Goal: Task Accomplishment & Management: Use online tool/utility

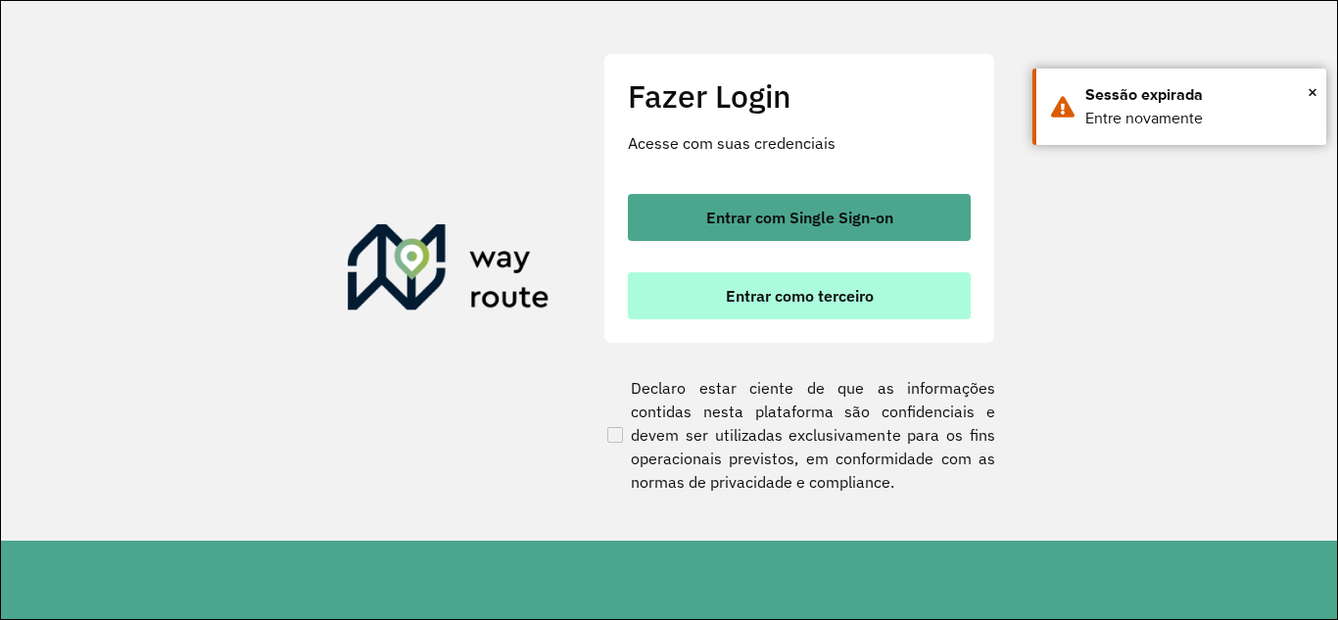
click at [827, 298] on span "Entrar como terceiro" at bounding box center [800, 296] width 148 height 16
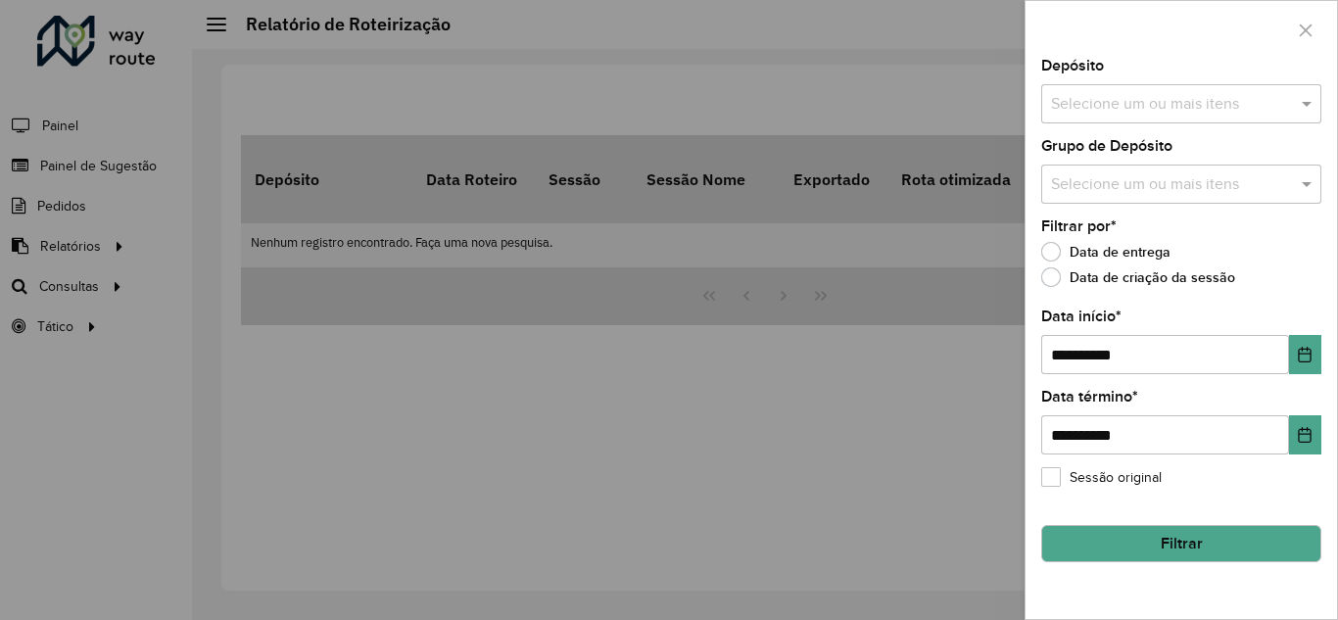
click at [1127, 546] on button "Filtrar" at bounding box center [1181, 543] width 280 height 37
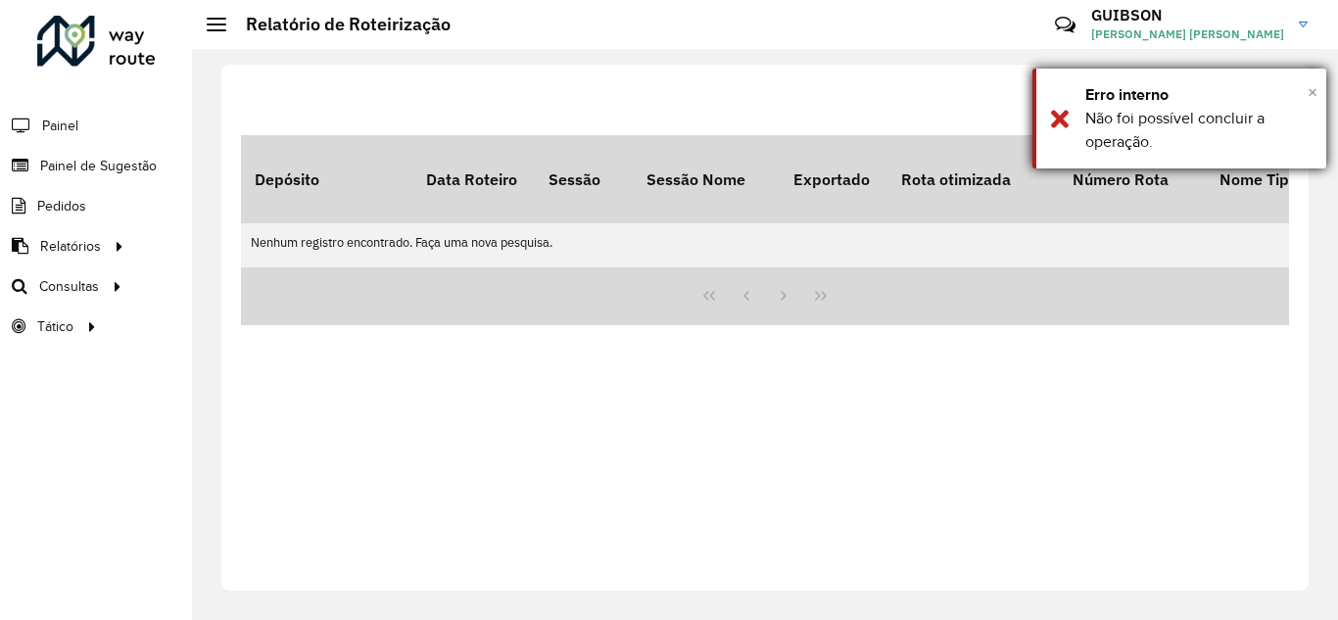
click at [1313, 96] on span "×" at bounding box center [1313, 92] width 10 height 22
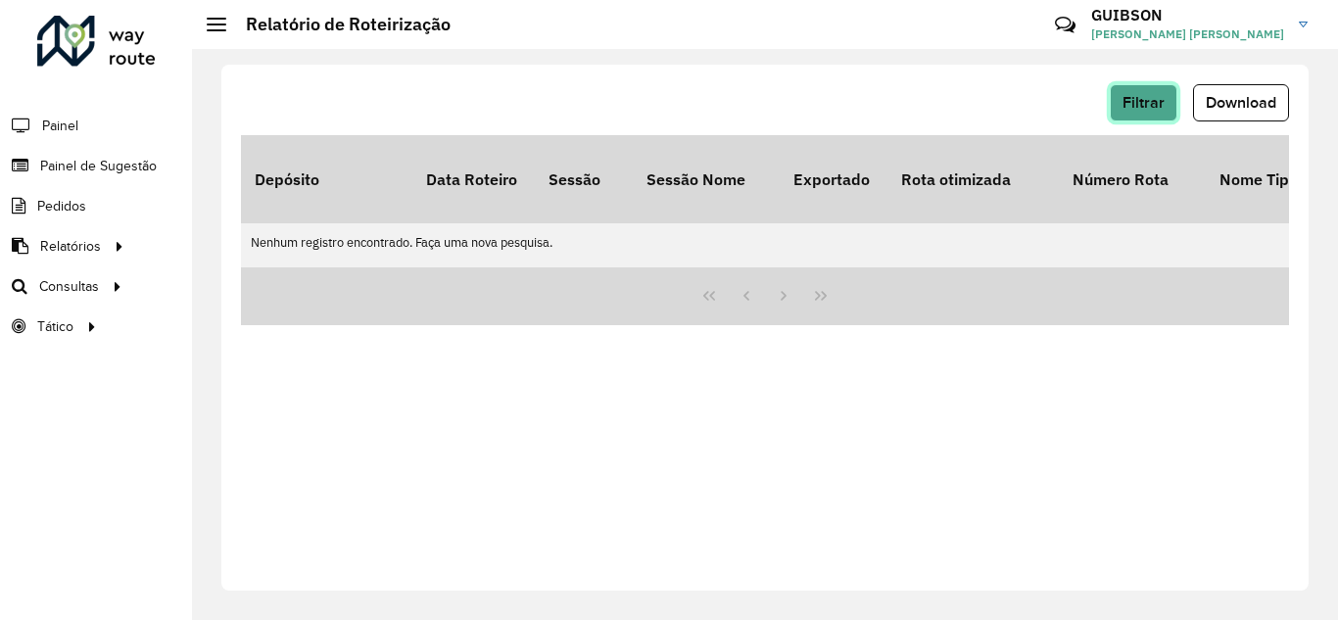
click at [1134, 87] on button "Filtrar" at bounding box center [1144, 102] width 68 height 37
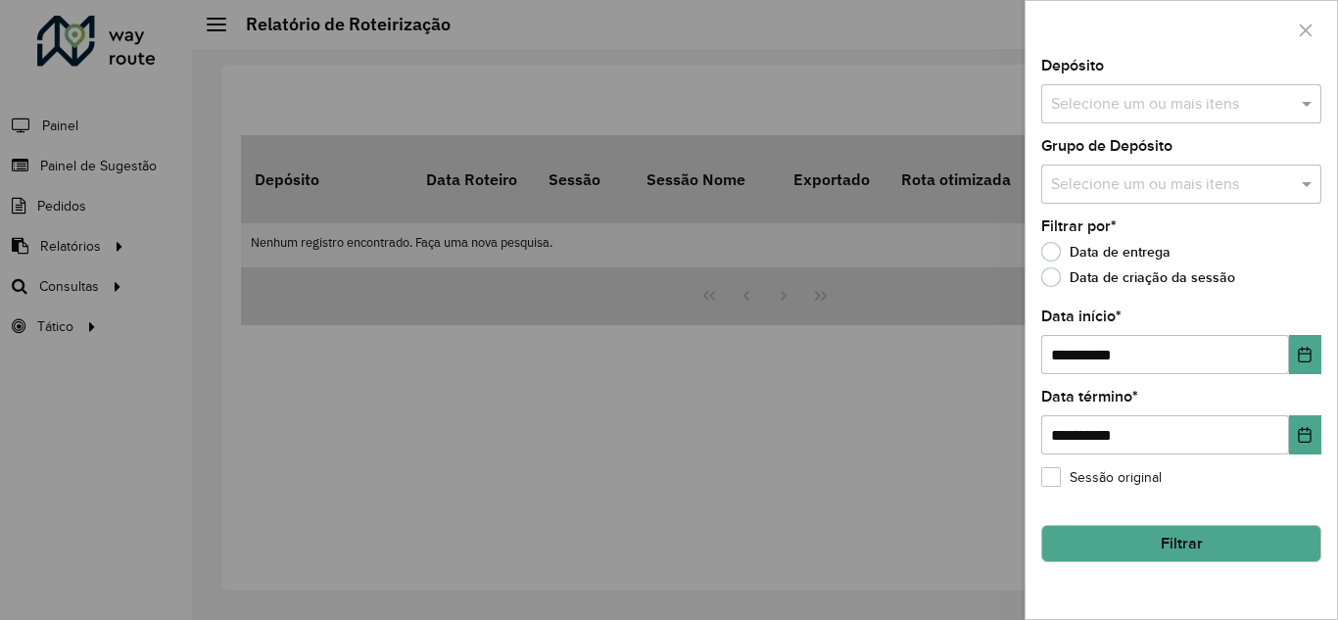
click at [1120, 99] on input "text" at bounding box center [1171, 105] width 251 height 24
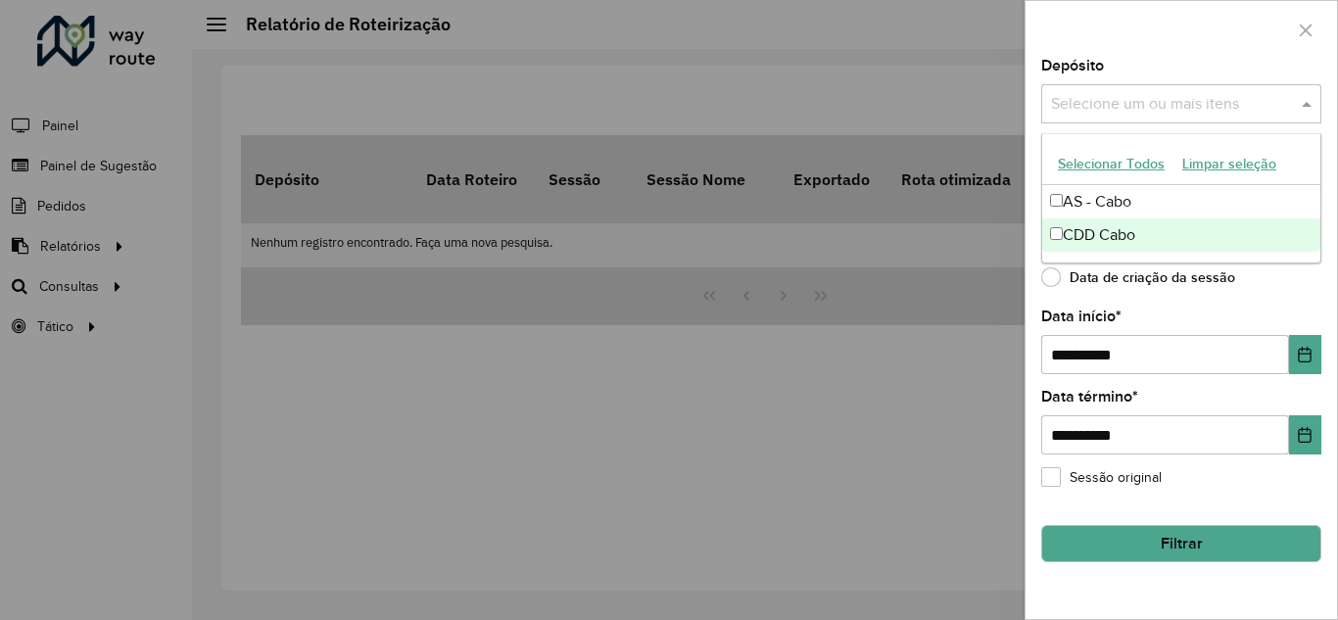
click at [1130, 232] on div "CDD Cabo" at bounding box center [1181, 234] width 278 height 33
click at [1155, 293] on div "Data de criação da sessão" at bounding box center [1181, 282] width 280 height 24
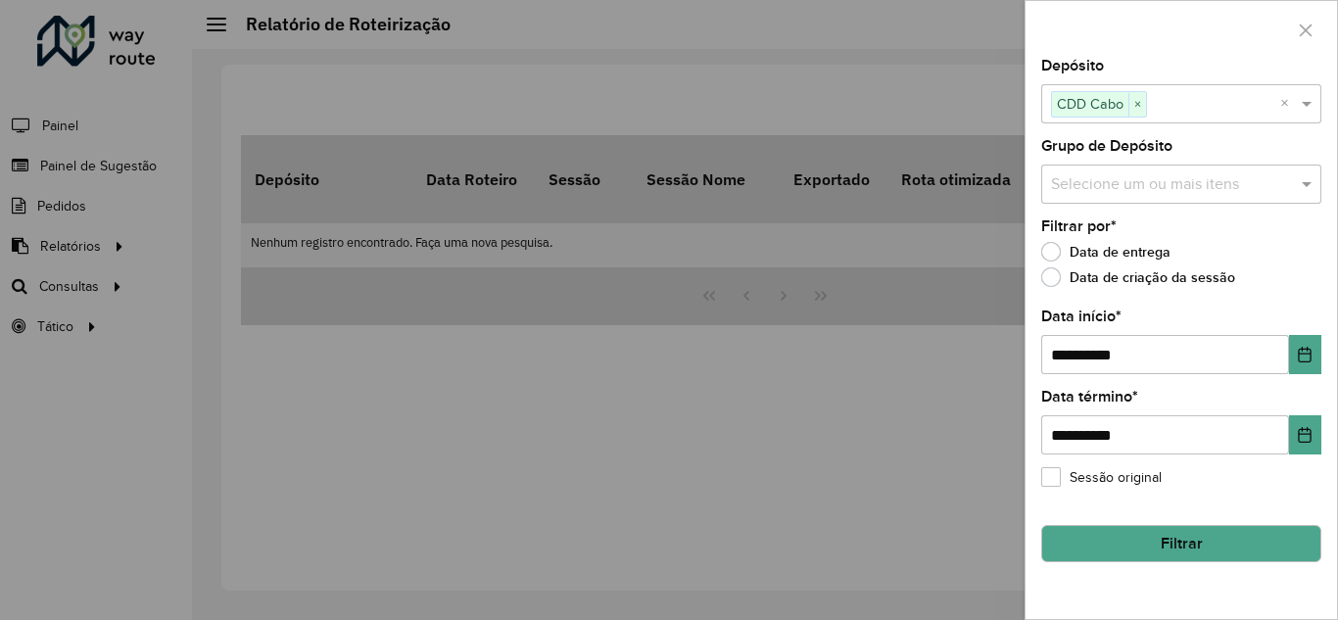
click at [1093, 173] on input "text" at bounding box center [1171, 185] width 251 height 24
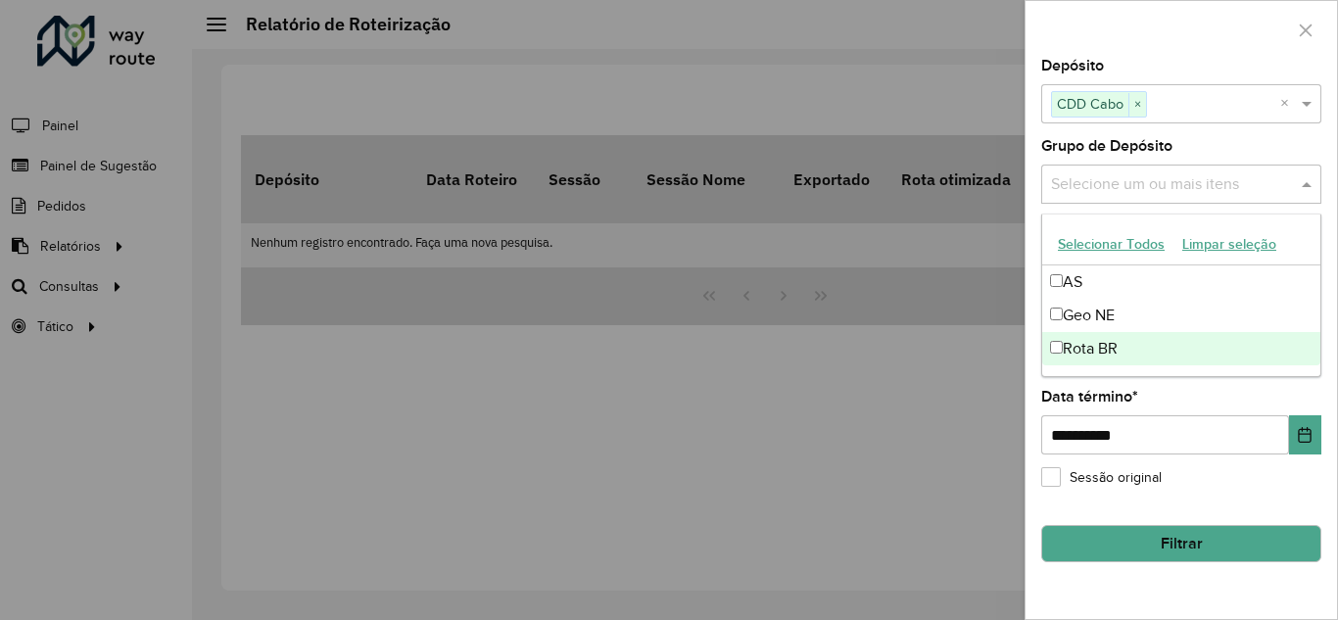
click at [1079, 345] on div "Rota BR" at bounding box center [1181, 348] width 278 height 33
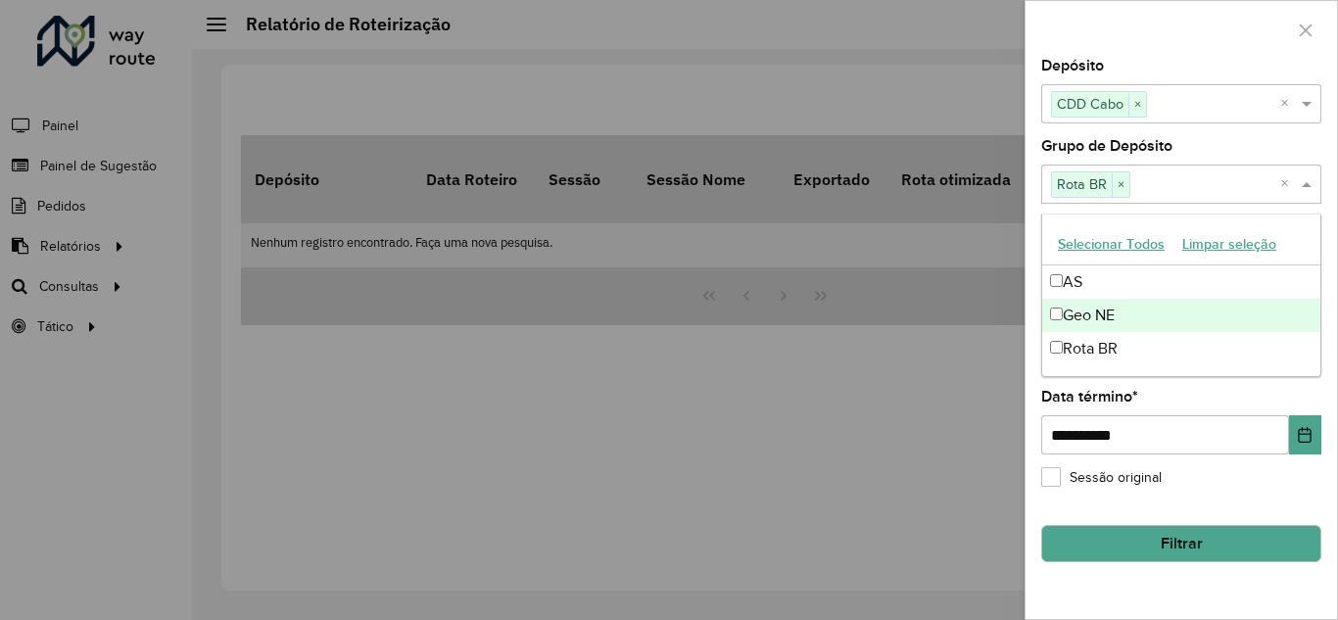
click at [1064, 311] on div "Geo NE" at bounding box center [1181, 315] width 278 height 33
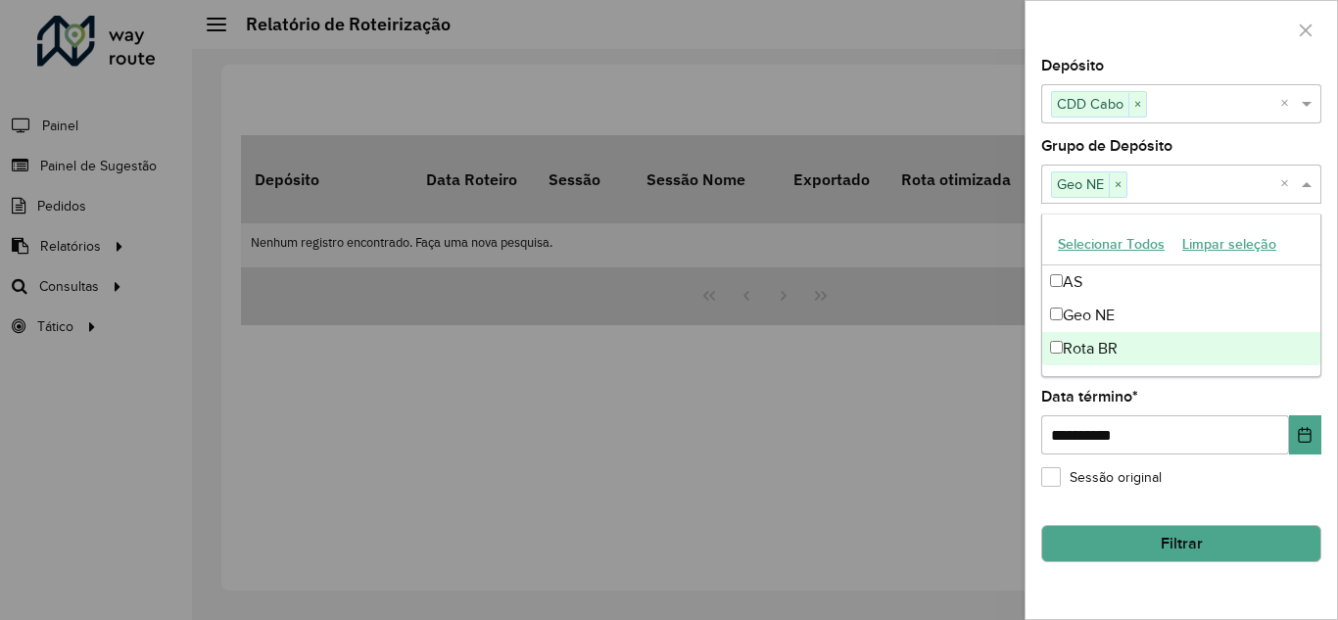
click at [1187, 545] on button "Filtrar" at bounding box center [1181, 543] width 280 height 37
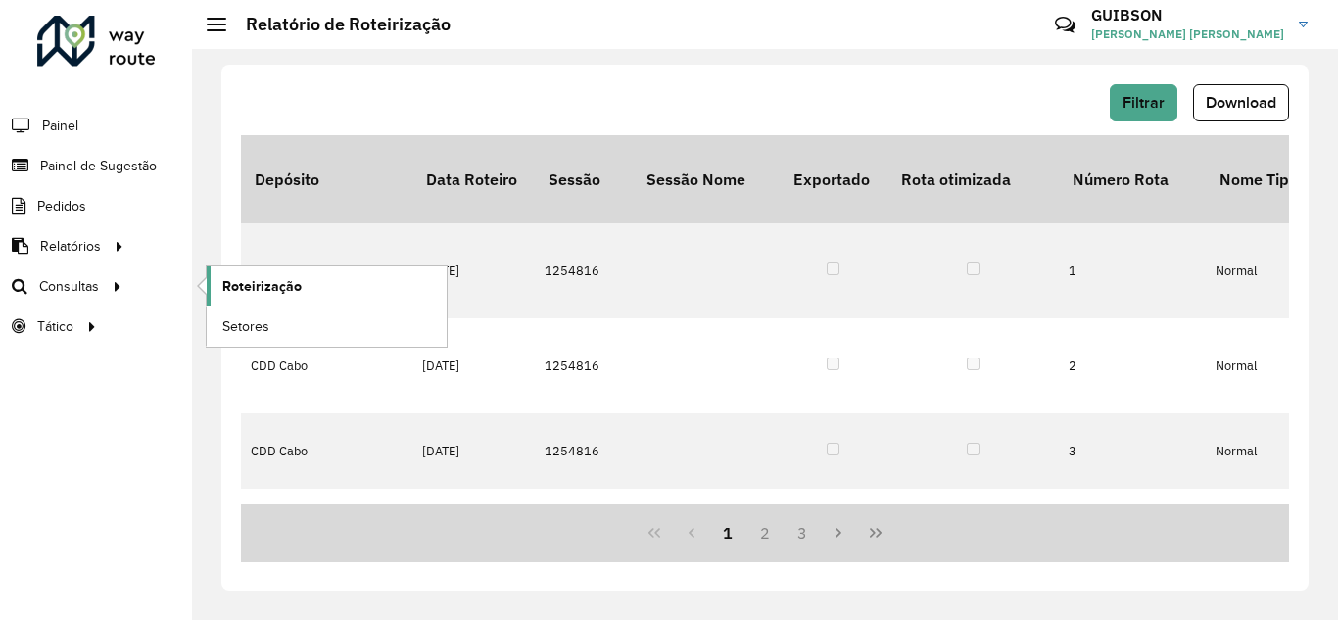
click at [242, 295] on span "Roteirização" at bounding box center [261, 286] width 79 height 21
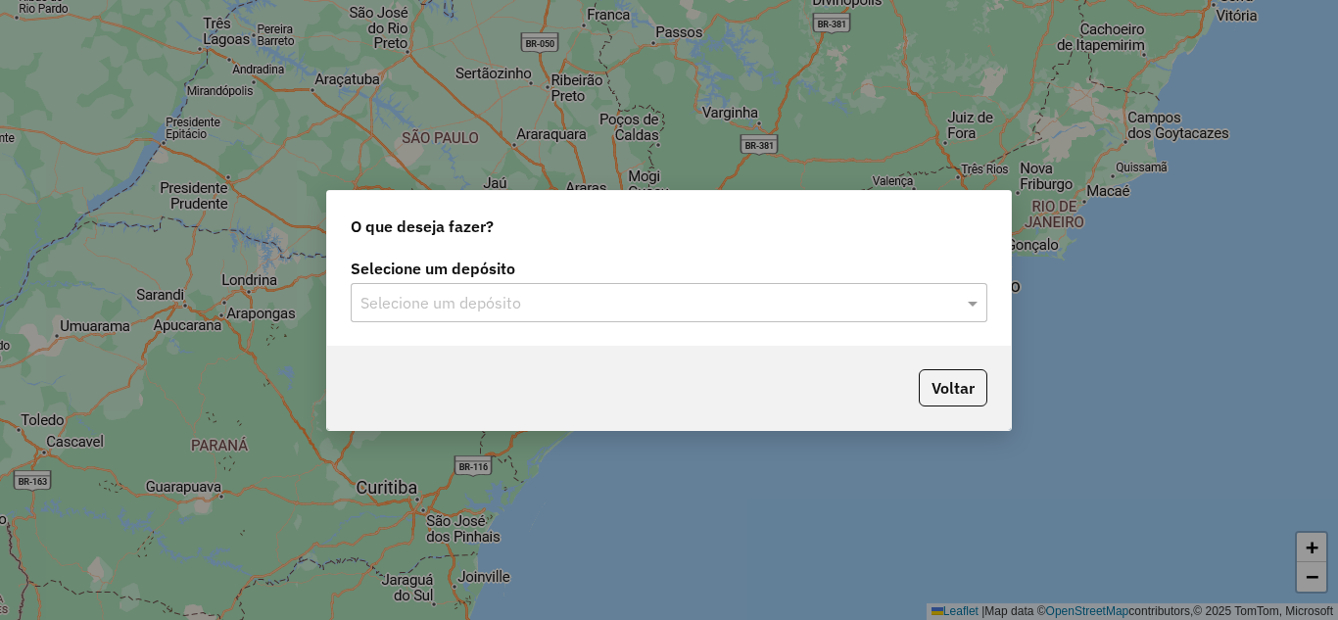
click at [639, 311] on input "text" at bounding box center [649, 304] width 578 height 24
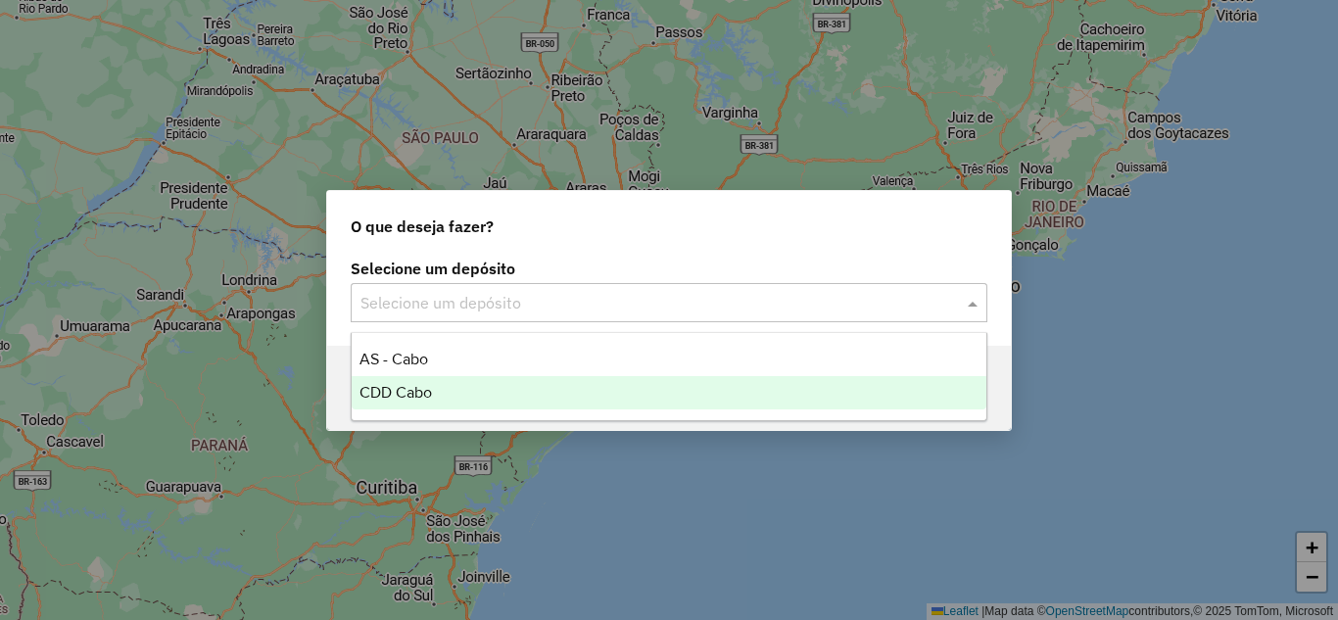
click at [488, 418] on ng-dropdown-panel "AS - Cabo CDD Cabo" at bounding box center [669, 376] width 637 height 89
click at [645, 393] on div "CDD Cabo" at bounding box center [669, 392] width 635 height 33
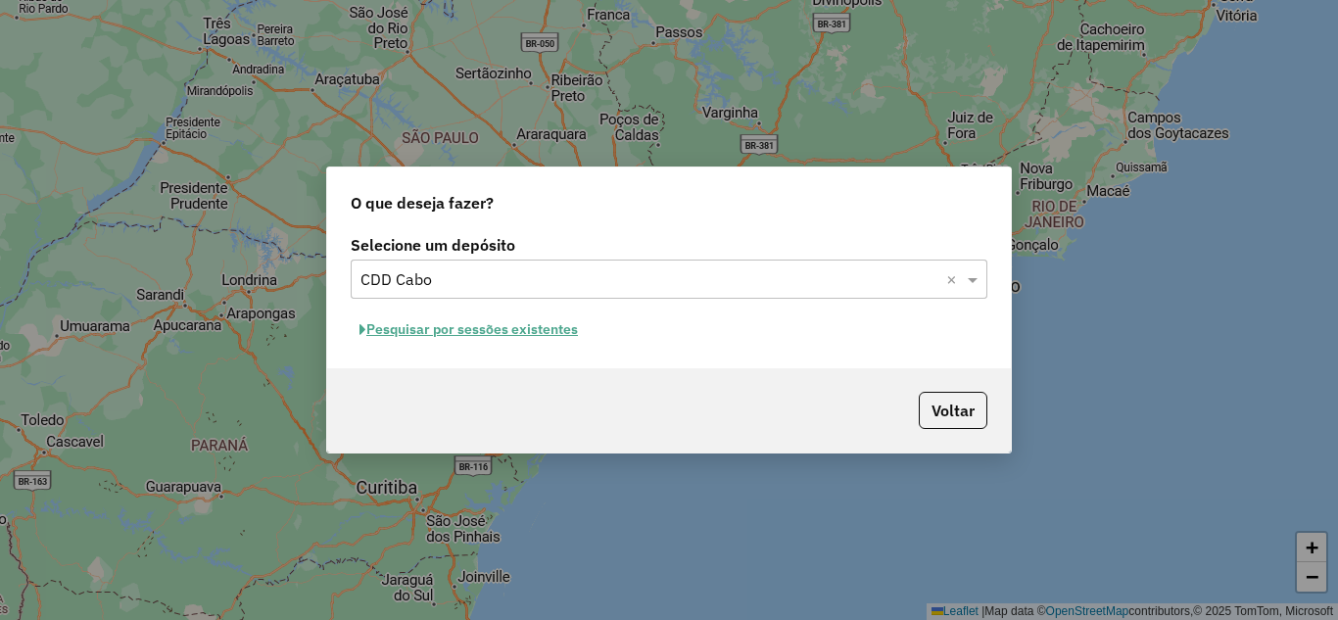
click at [427, 330] on button "Pesquisar por sessões existentes" at bounding box center [469, 329] width 236 height 30
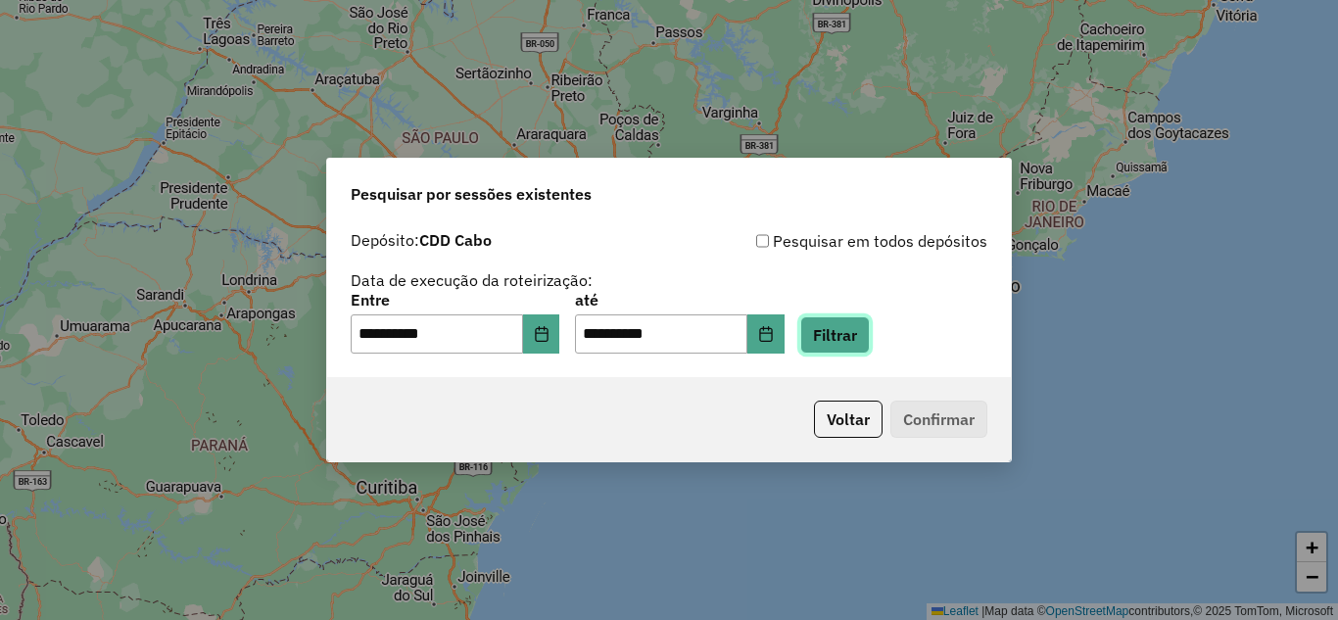
click at [853, 340] on button "Filtrar" at bounding box center [835, 334] width 70 height 37
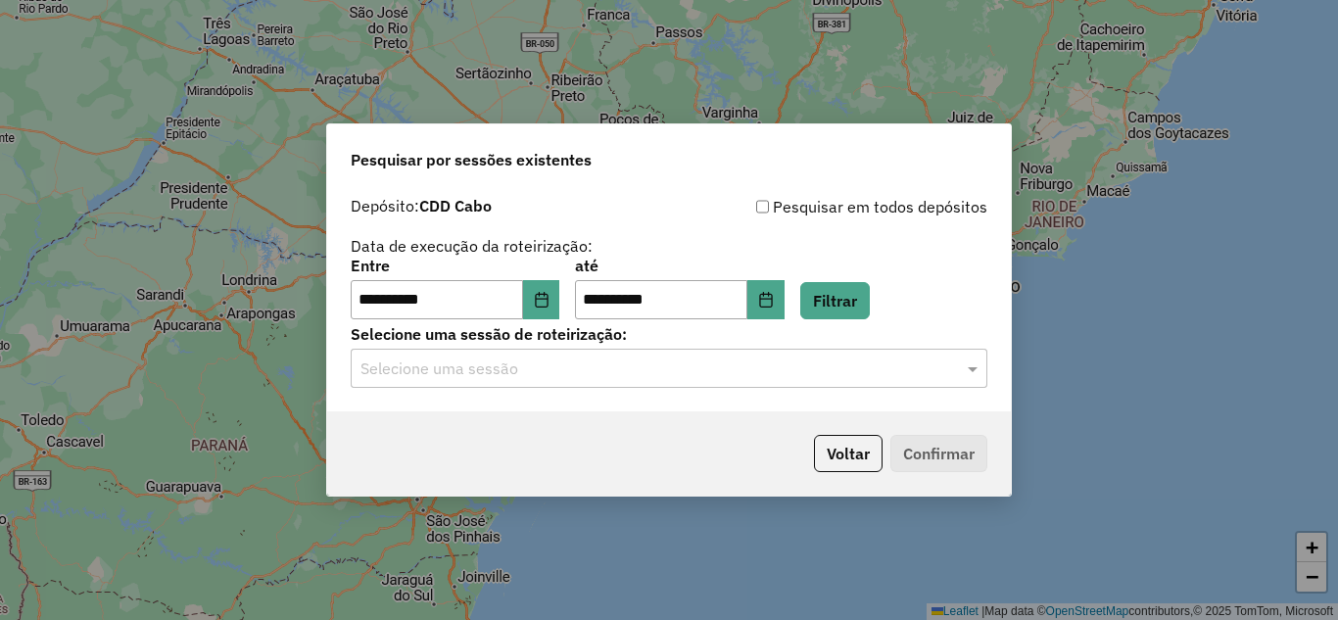
click at [618, 393] on div "**********" at bounding box center [669, 299] width 684 height 224
click at [600, 374] on input "text" at bounding box center [649, 370] width 578 height 24
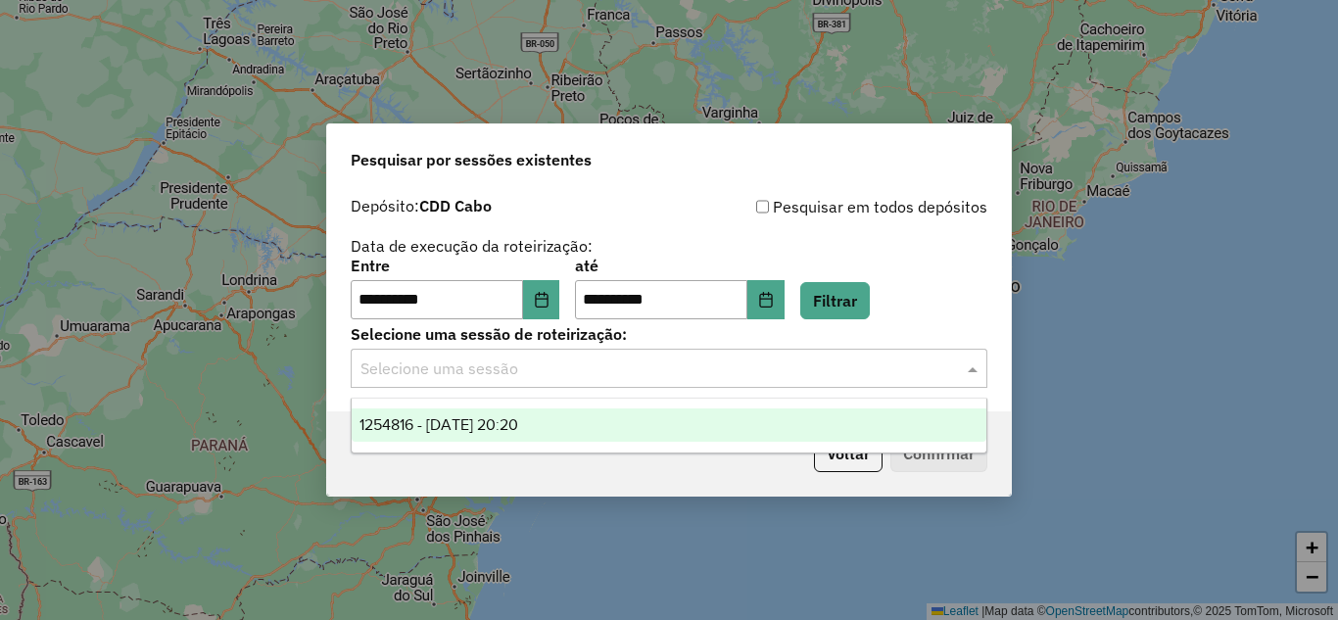
click at [518, 432] on span "1254816 - 28/08/2025 20:20" at bounding box center [439, 424] width 159 height 17
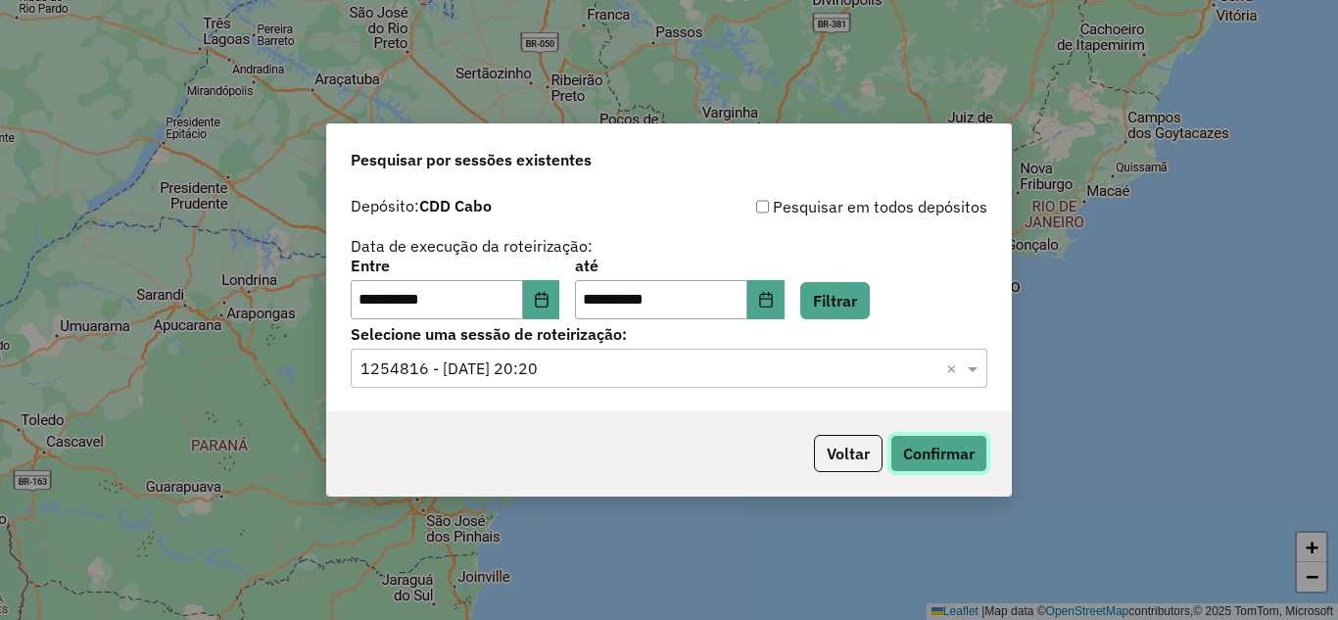
click at [912, 449] on button "Confirmar" at bounding box center [938, 453] width 97 height 37
click at [953, 458] on button "Confirmar" at bounding box center [938, 453] width 97 height 37
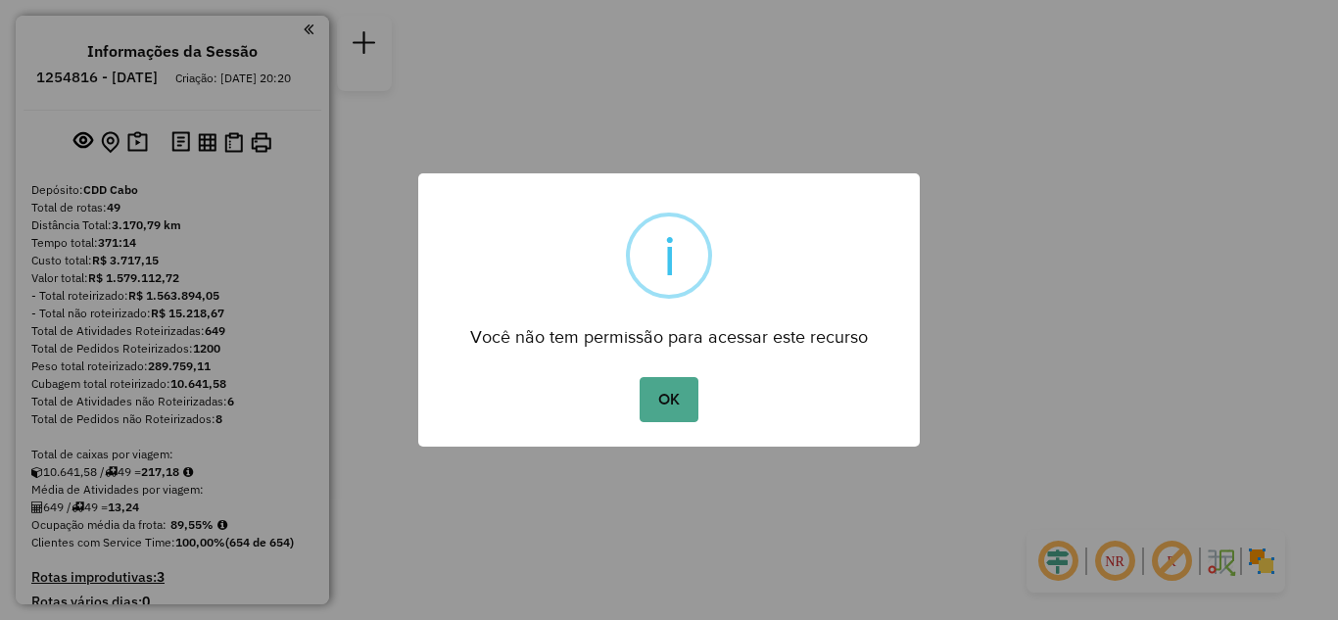
click at [671, 413] on button "OK" at bounding box center [669, 399] width 58 height 45
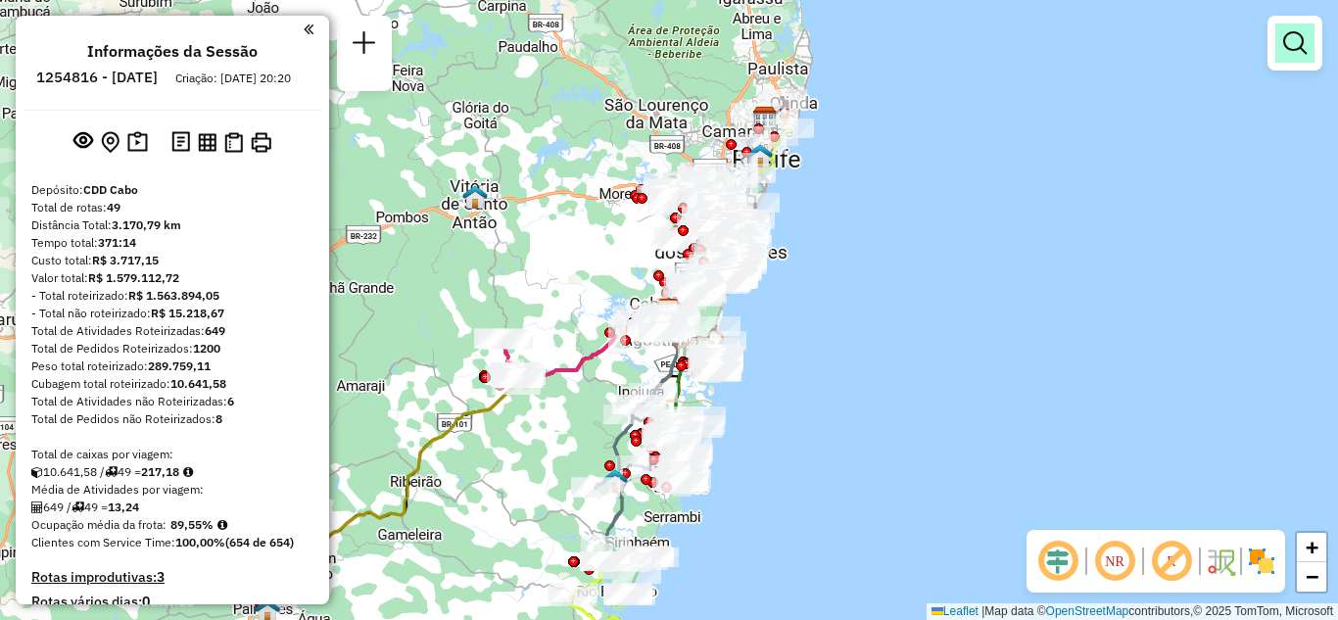
click at [1300, 46] on em at bounding box center [1295, 43] width 24 height 24
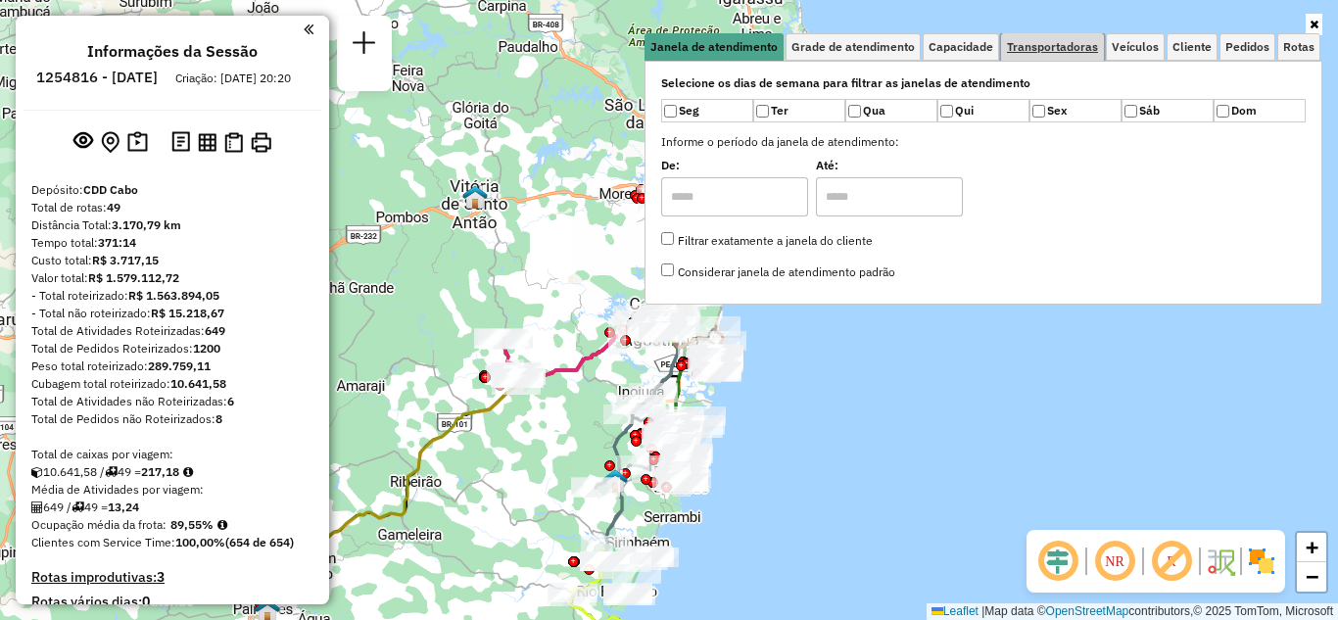
click at [1044, 43] on span "Transportadoras" at bounding box center [1052, 47] width 91 height 12
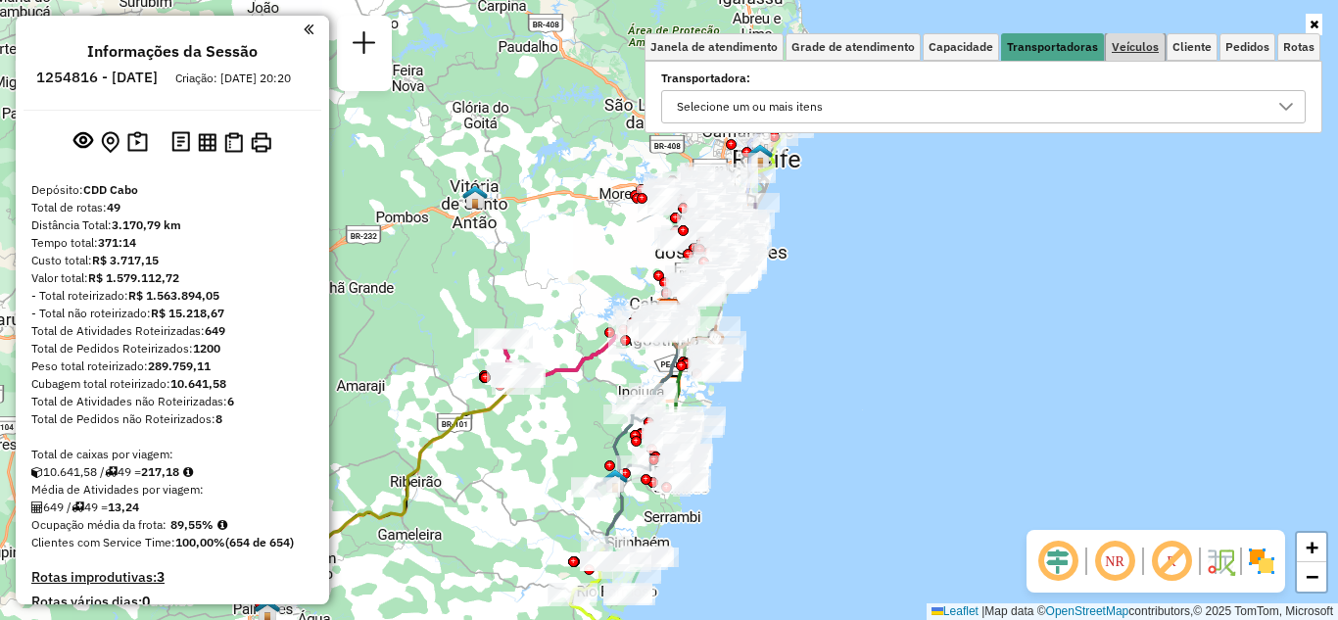
click at [1152, 42] on span "Veículos" at bounding box center [1135, 47] width 47 height 12
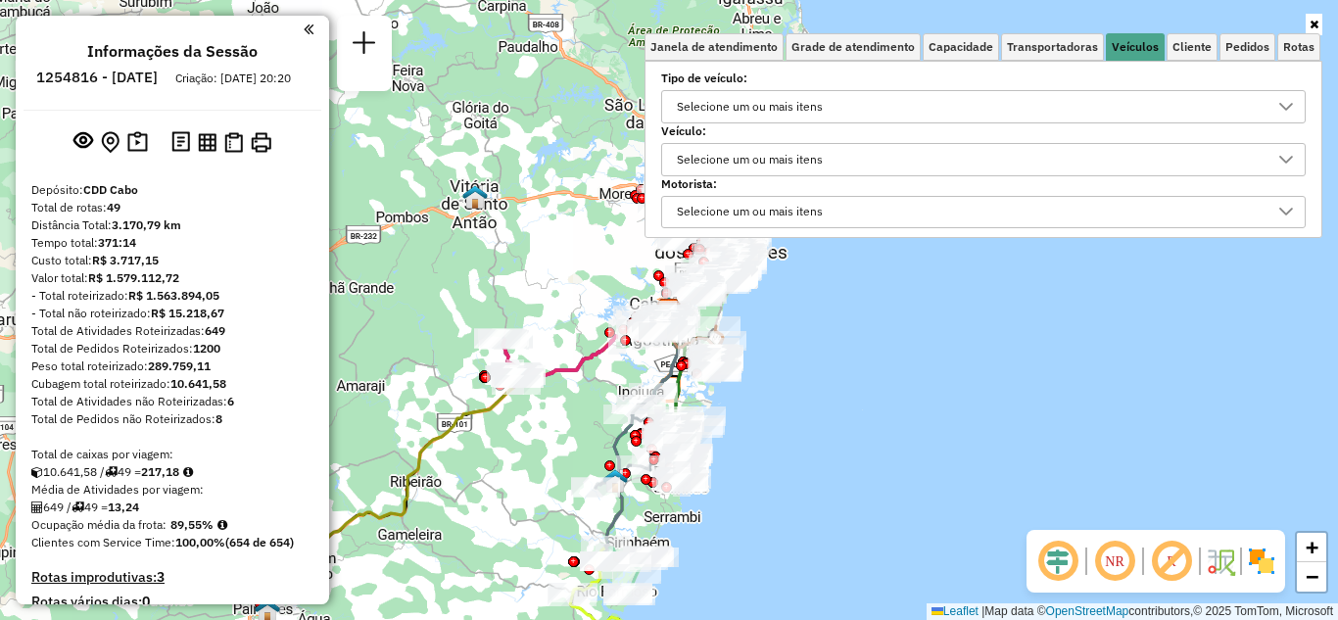
click at [791, 113] on div "Selecione um ou mais itens" at bounding box center [750, 106] width 160 height 31
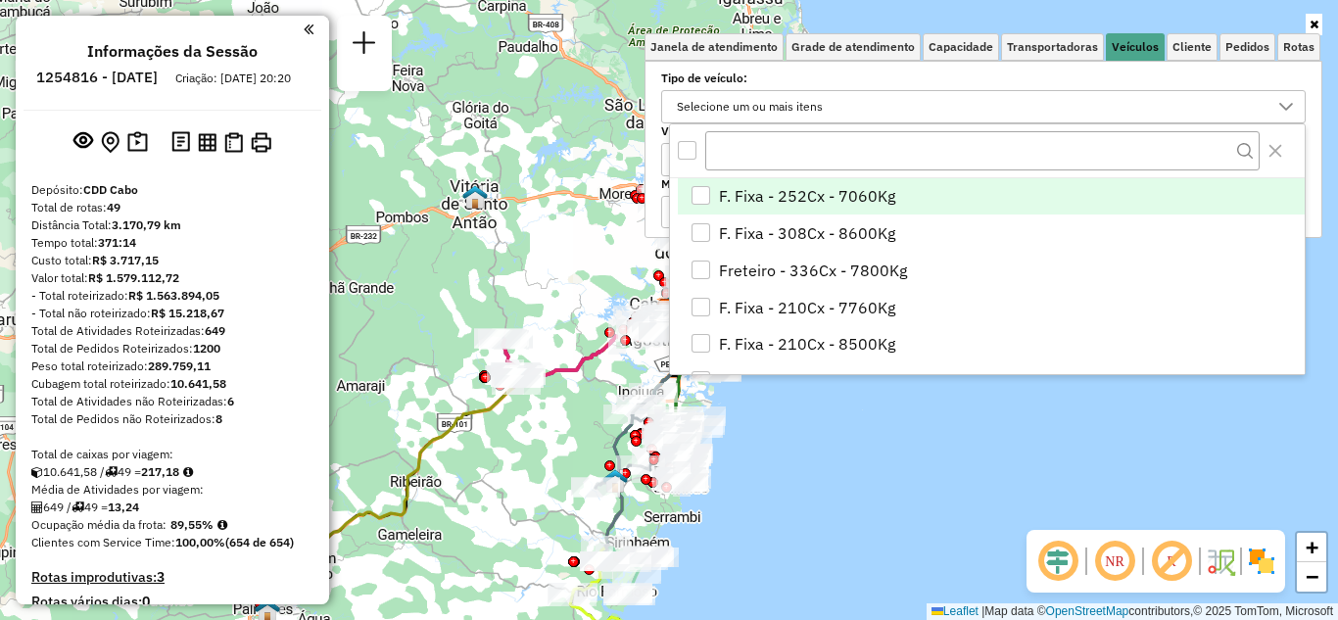
click at [790, 113] on div "Selecione um ou mais itens" at bounding box center [750, 106] width 160 height 31
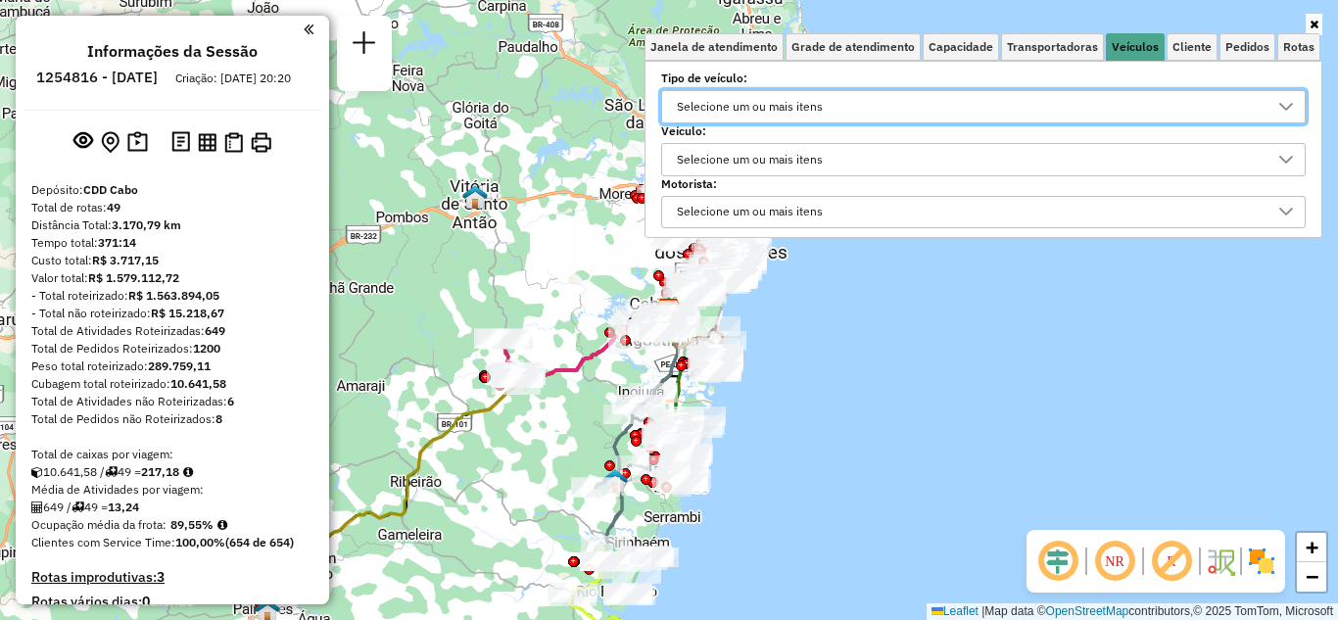
click at [775, 145] on div "Selecione um ou mais itens" at bounding box center [750, 159] width 160 height 31
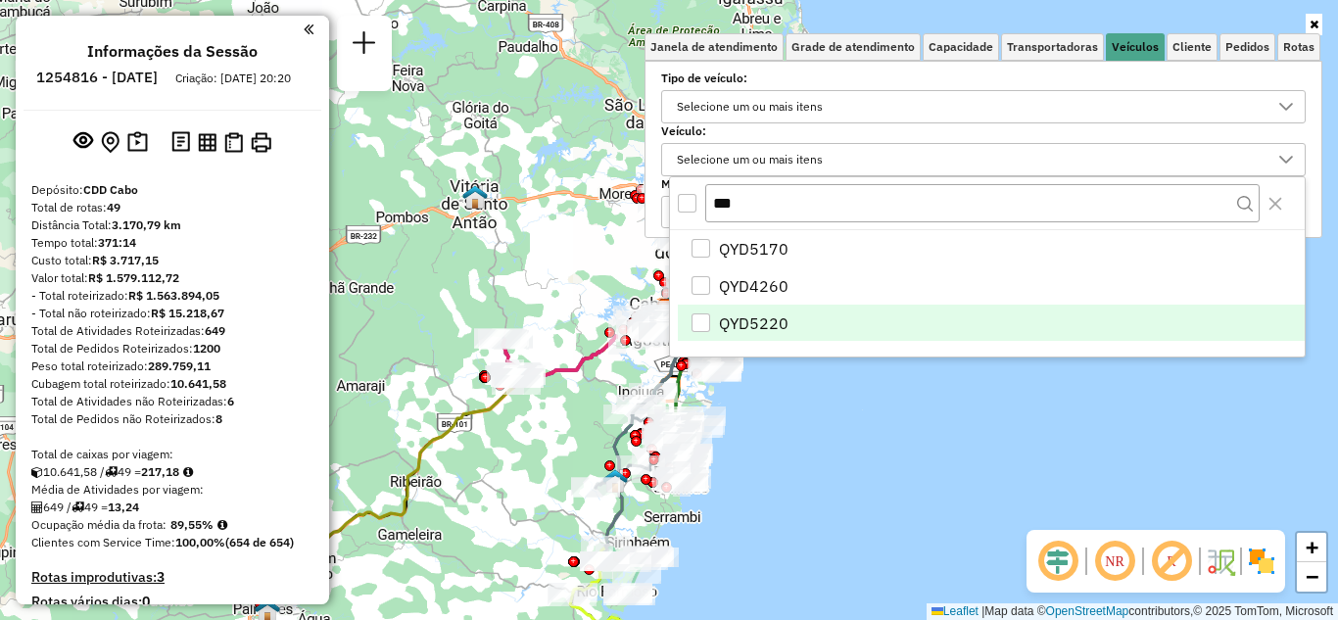
type input "***"
click at [699, 322] on div "QYD5220" at bounding box center [701, 322] width 19 height 19
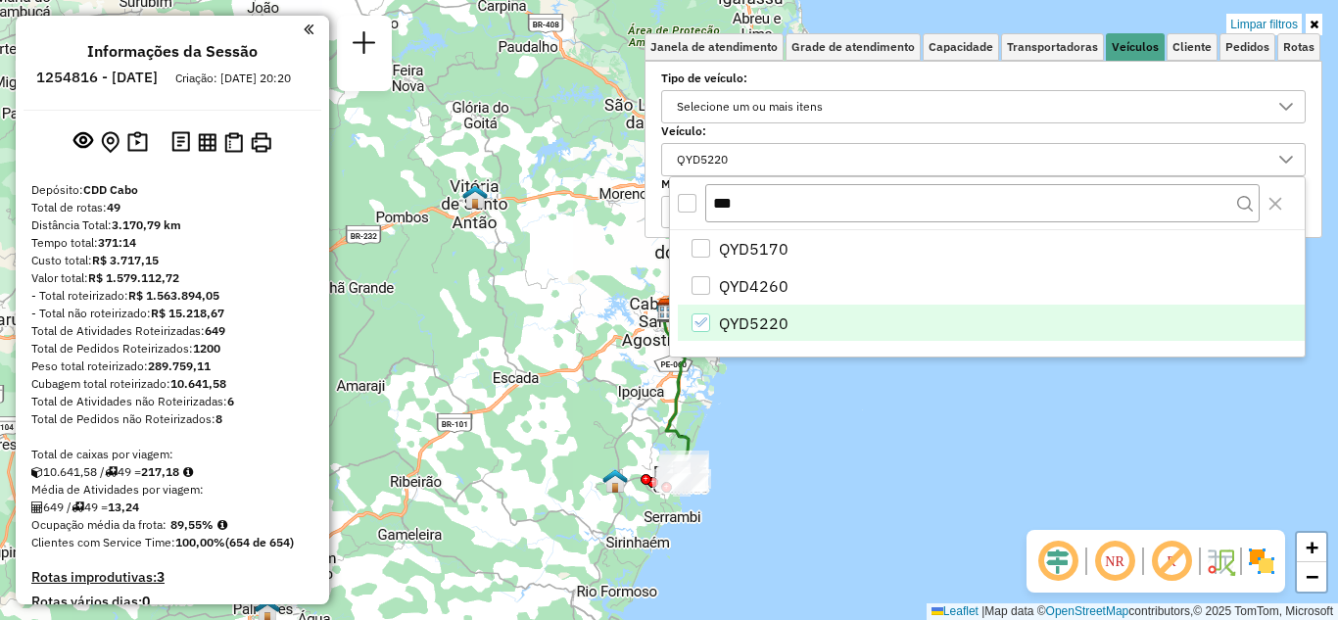
click at [900, 371] on div "Limpar filtros Janela de atendimento Grade de atendimento Capacidade Transporta…" at bounding box center [669, 310] width 1338 height 620
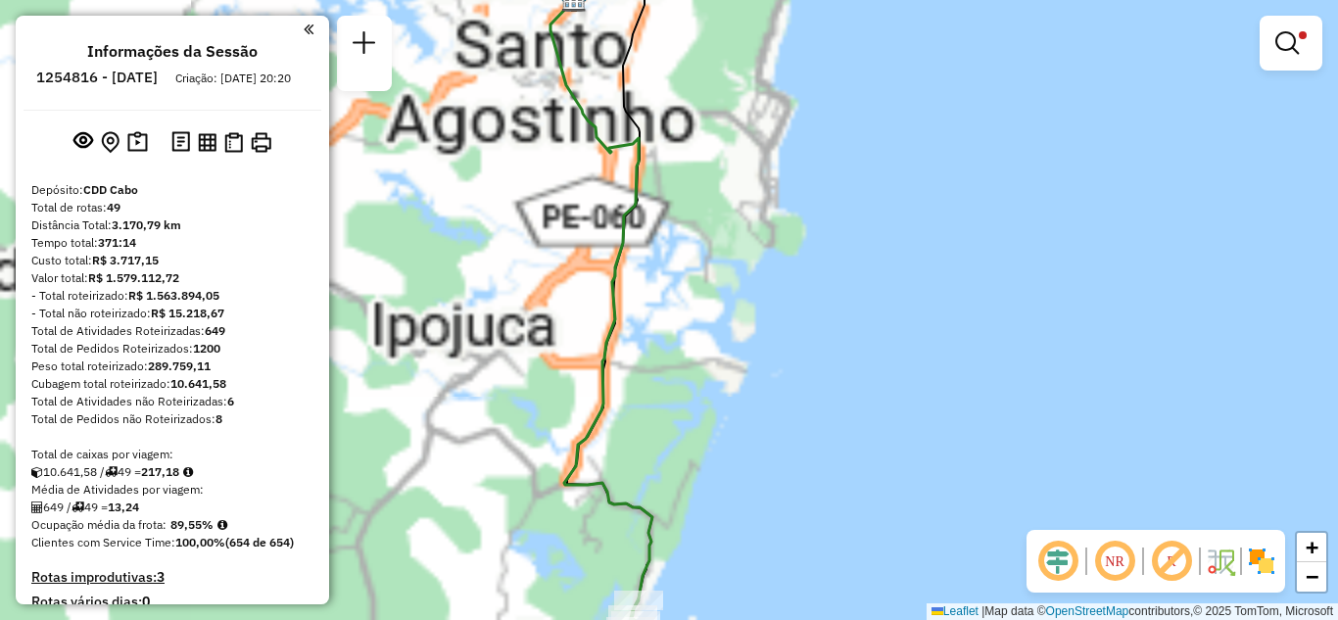
drag, startPoint x: 685, startPoint y: 255, endPoint x: 704, endPoint y: 403, distance: 149.2
click at [704, 403] on div "Limpar filtros Janela de atendimento Grade de atendimento Capacidade Transporta…" at bounding box center [669, 310] width 1338 height 620
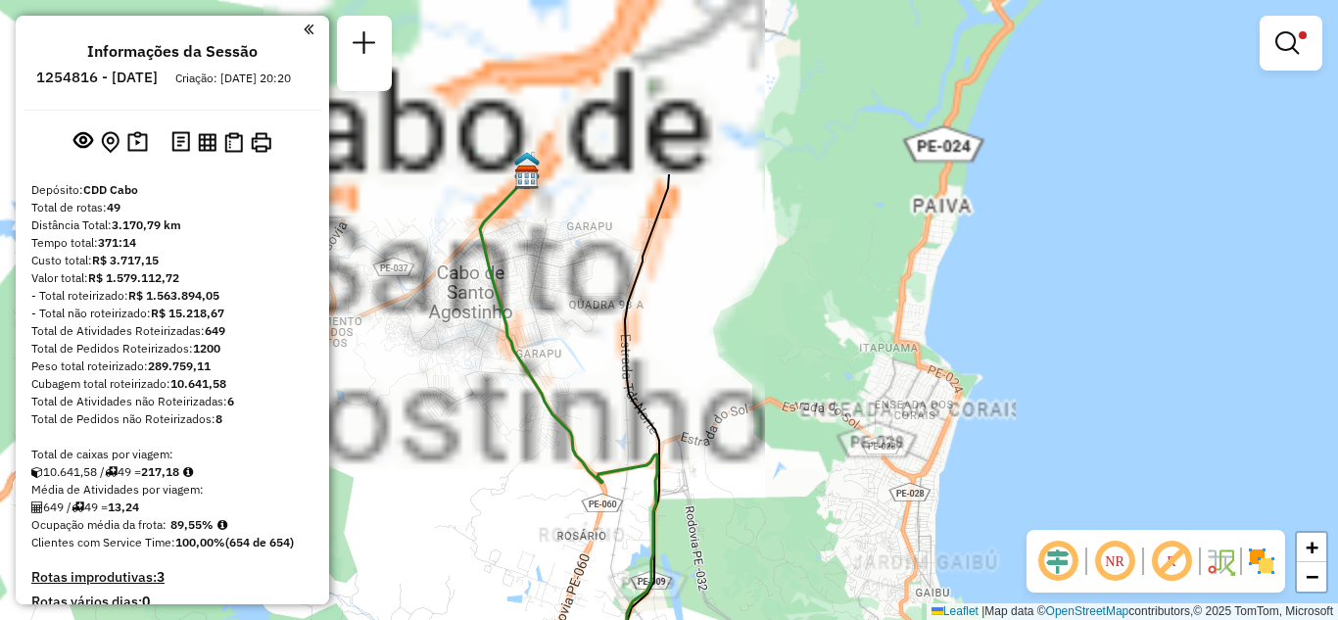
drag, startPoint x: 700, startPoint y: 188, endPoint x: 748, endPoint y: 424, distance: 240.9
click at [748, 424] on div "Limpar filtros Janela de atendimento Grade de atendimento Capacidade Transporta…" at bounding box center [669, 310] width 1338 height 620
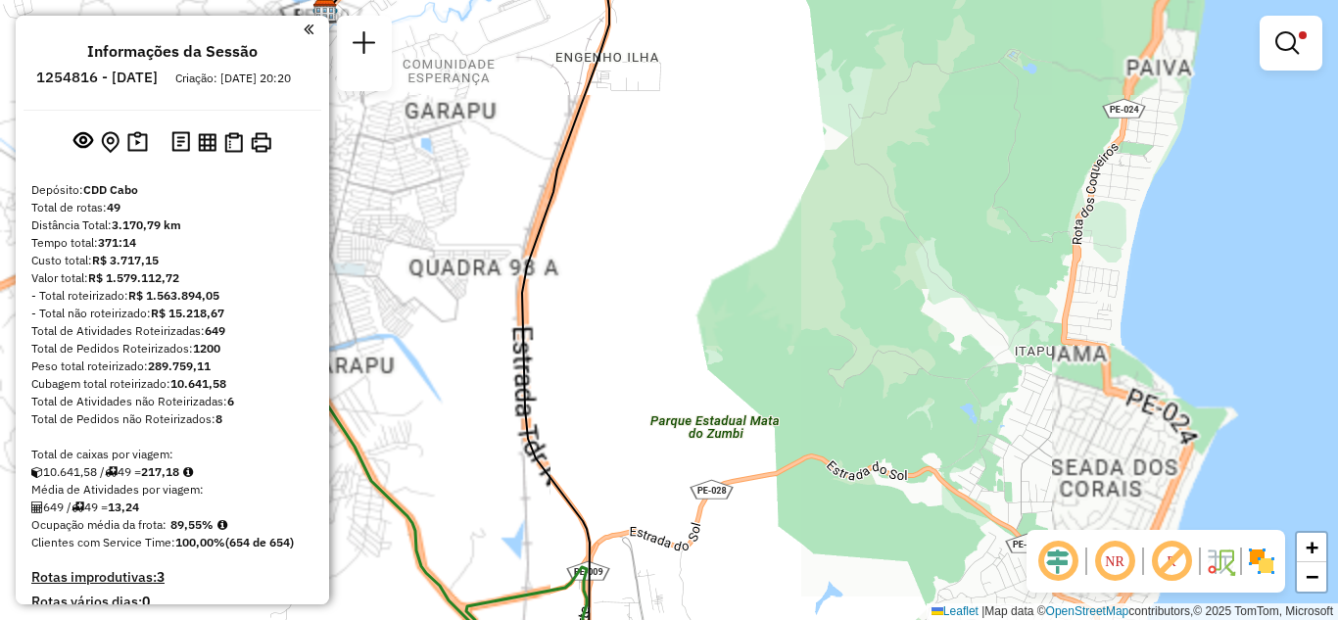
drag, startPoint x: 740, startPoint y: 237, endPoint x: 764, endPoint y: 448, distance: 212.0
click at [764, 448] on div "Limpar filtros Janela de atendimento Grade de atendimento Capacidade Transporta…" at bounding box center [669, 310] width 1338 height 620
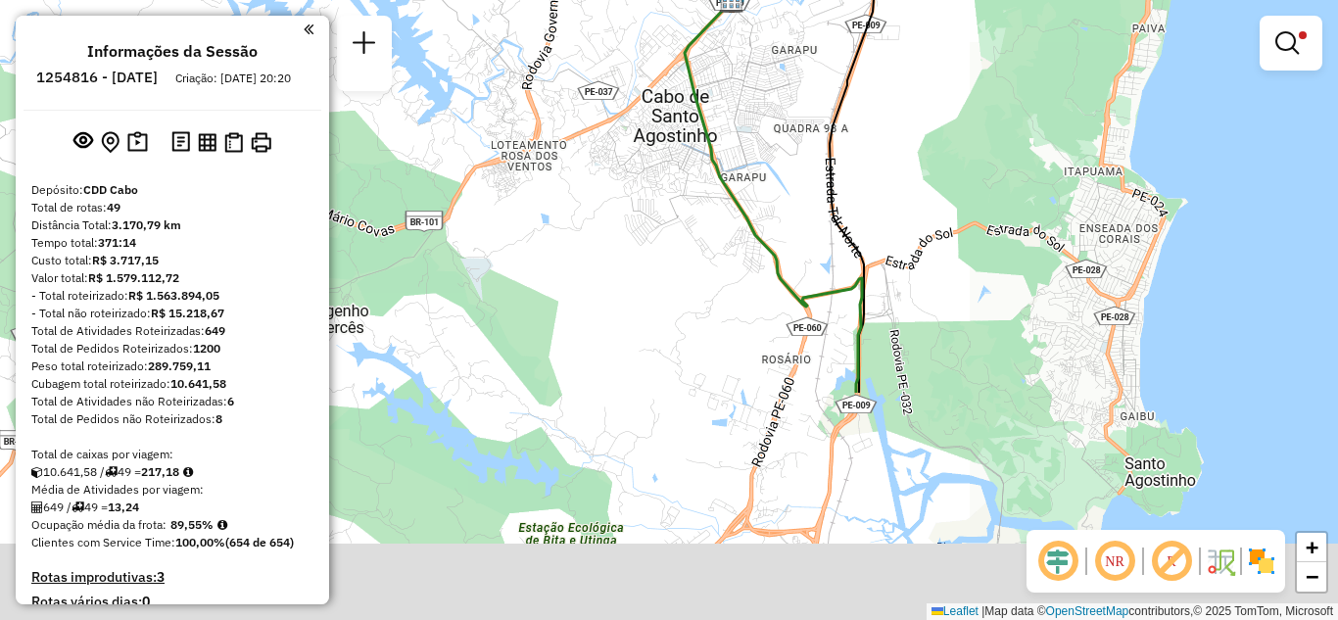
drag, startPoint x: 767, startPoint y: 470, endPoint x: 947, endPoint y: 184, distance: 338.1
click at [947, 184] on div "Limpar filtros Janela de atendimento Grade de atendimento Capacidade Transporta…" at bounding box center [669, 310] width 1338 height 620
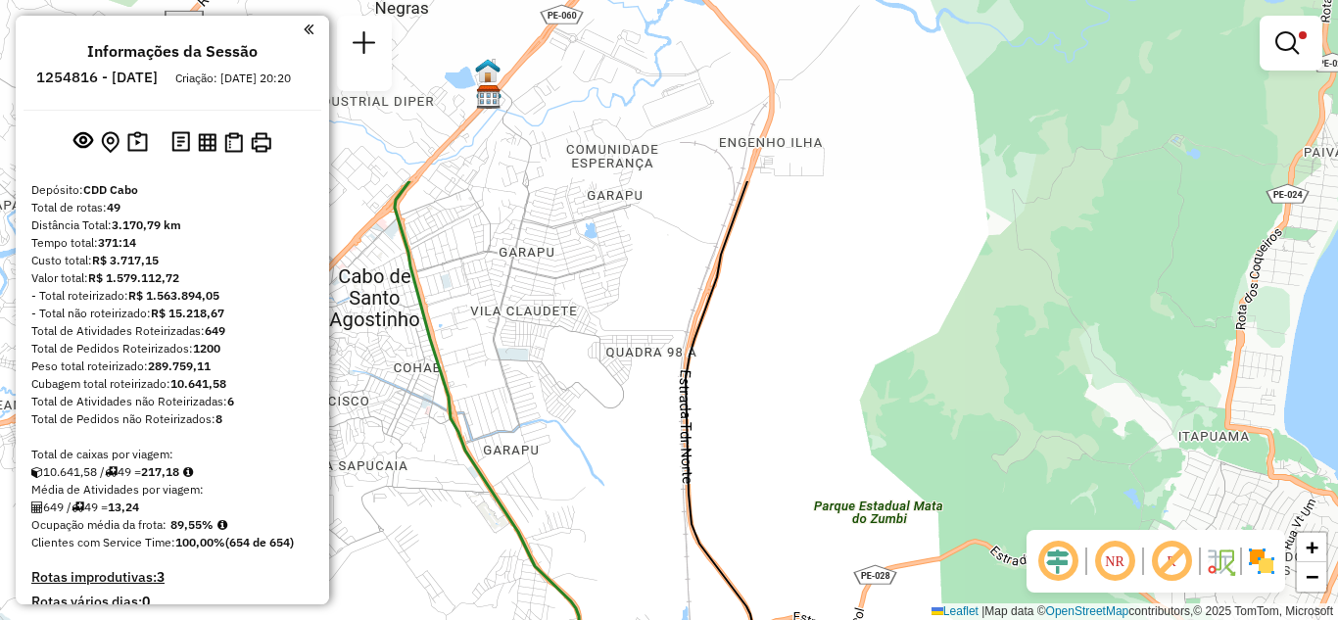
drag, startPoint x: 897, startPoint y: 114, endPoint x: 849, endPoint y: 357, distance: 247.6
click at [849, 357] on div "Limpar filtros Janela de atendimento Grade de atendimento Capacidade Transporta…" at bounding box center [669, 310] width 1338 height 620
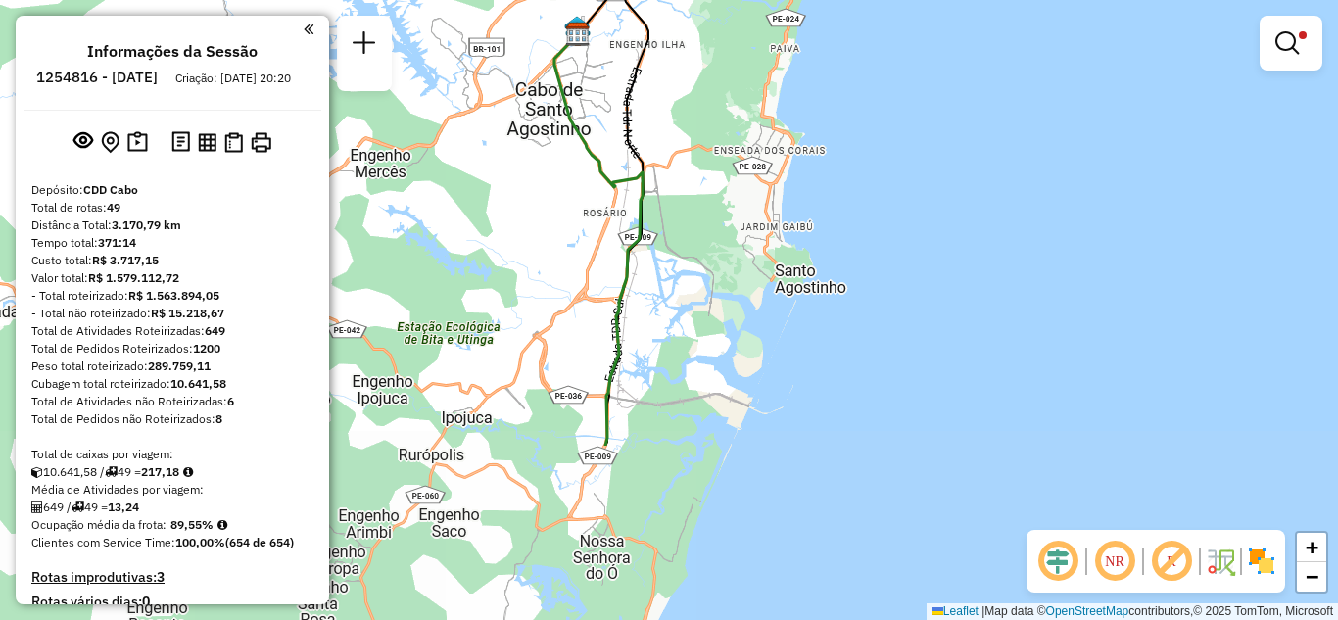
drag, startPoint x: 774, startPoint y: 459, endPoint x: 753, endPoint y: 215, distance: 245.8
click at [753, 216] on div "Limpar filtros Janela de atendimento Grade de atendimento Capacidade Transporta…" at bounding box center [669, 310] width 1338 height 620
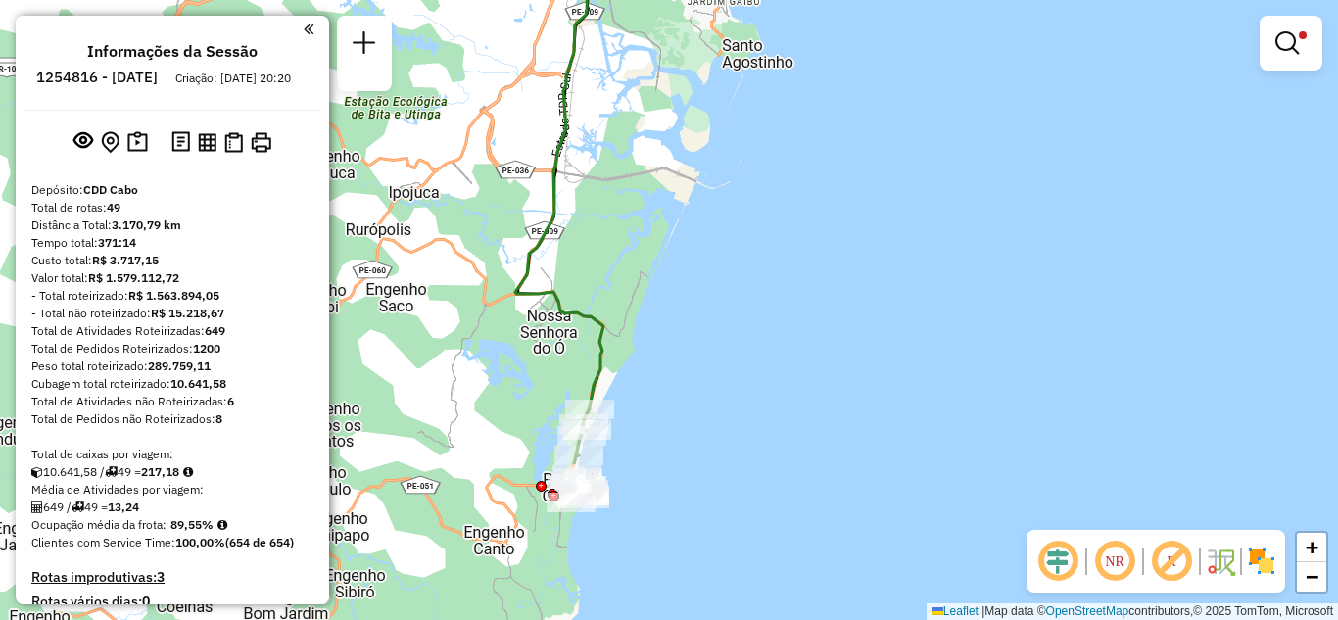
drag, startPoint x: 868, startPoint y: 419, endPoint x: 820, endPoint y: 211, distance: 214.1
click at [820, 211] on div "Limpar filtros Janela de atendimento Grade de atendimento Capacidade Transporta…" at bounding box center [669, 310] width 1338 height 620
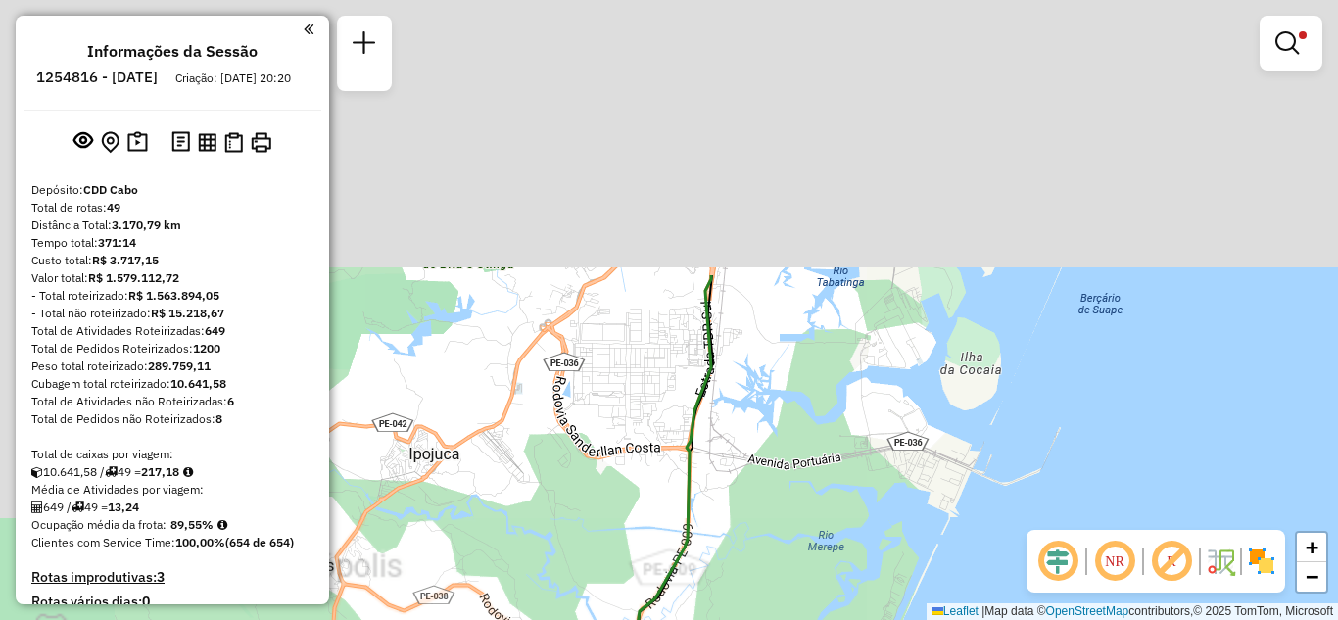
drag, startPoint x: 716, startPoint y: 266, endPoint x: 893, endPoint y: 474, distance: 273.1
click at [893, 474] on div "Limpar filtros Janela de atendimento Grade de atendimento Capacidade Transporta…" at bounding box center [669, 310] width 1338 height 620
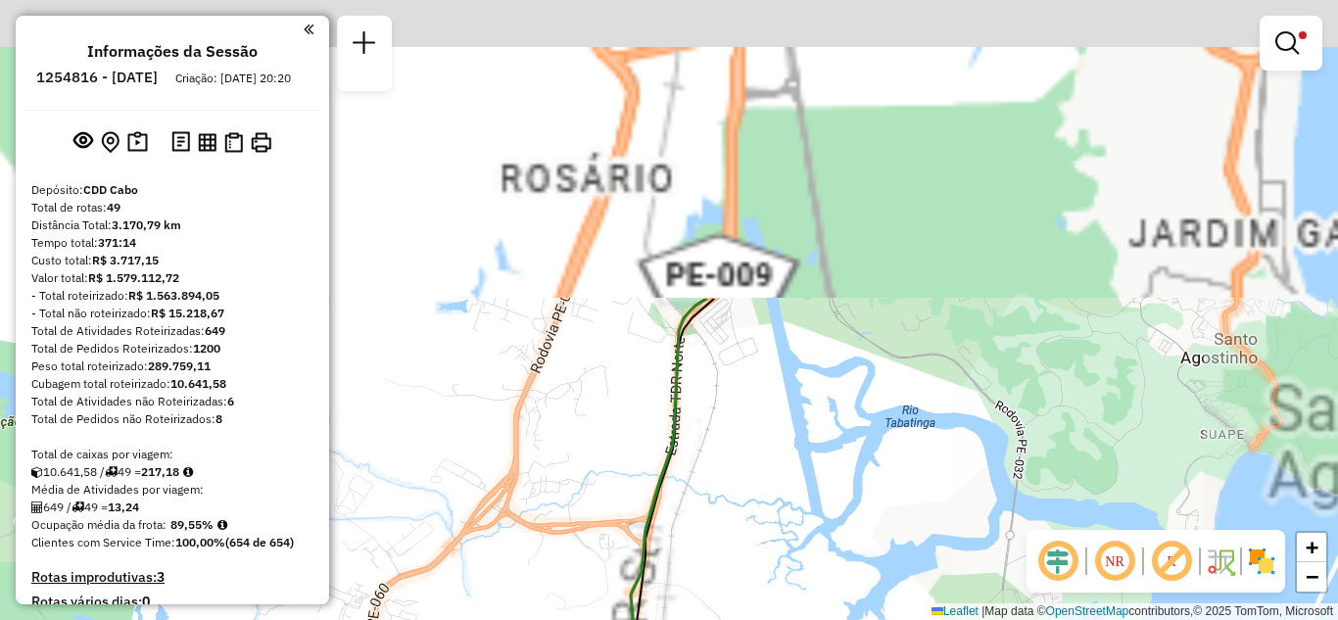
drag, startPoint x: 702, startPoint y: 148, endPoint x: 746, endPoint y: 510, distance: 365.1
click at [746, 510] on div "Limpar filtros Janela de atendimento Grade de atendimento Capacidade Transporta…" at bounding box center [669, 310] width 1338 height 620
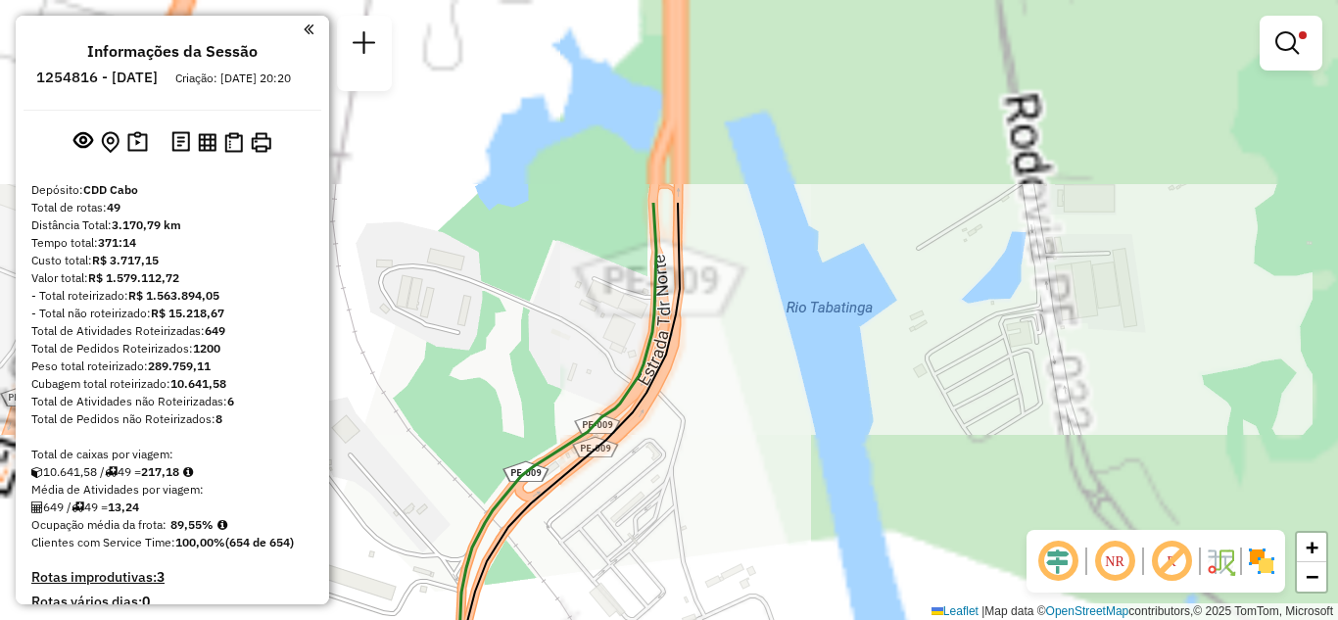
drag, startPoint x: 743, startPoint y: 199, endPoint x: 730, endPoint y: 417, distance: 218.9
click at [730, 417] on div "Limpar filtros Janela de atendimento Grade de atendimento Capacidade Transporta…" at bounding box center [669, 310] width 1338 height 620
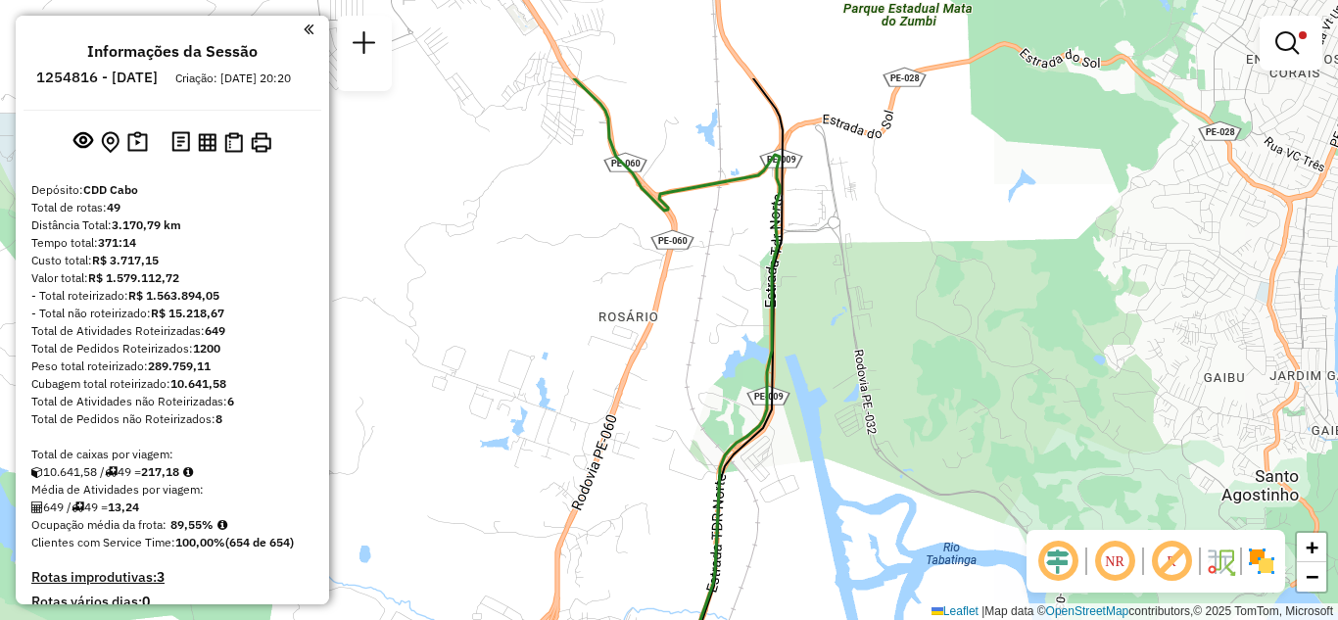
drag, startPoint x: 835, startPoint y: 126, endPoint x: 814, endPoint y: 288, distance: 162.9
click at [814, 288] on div "Limpar filtros Janela de atendimento Grade de atendimento Capacidade Transporta…" at bounding box center [669, 310] width 1338 height 620
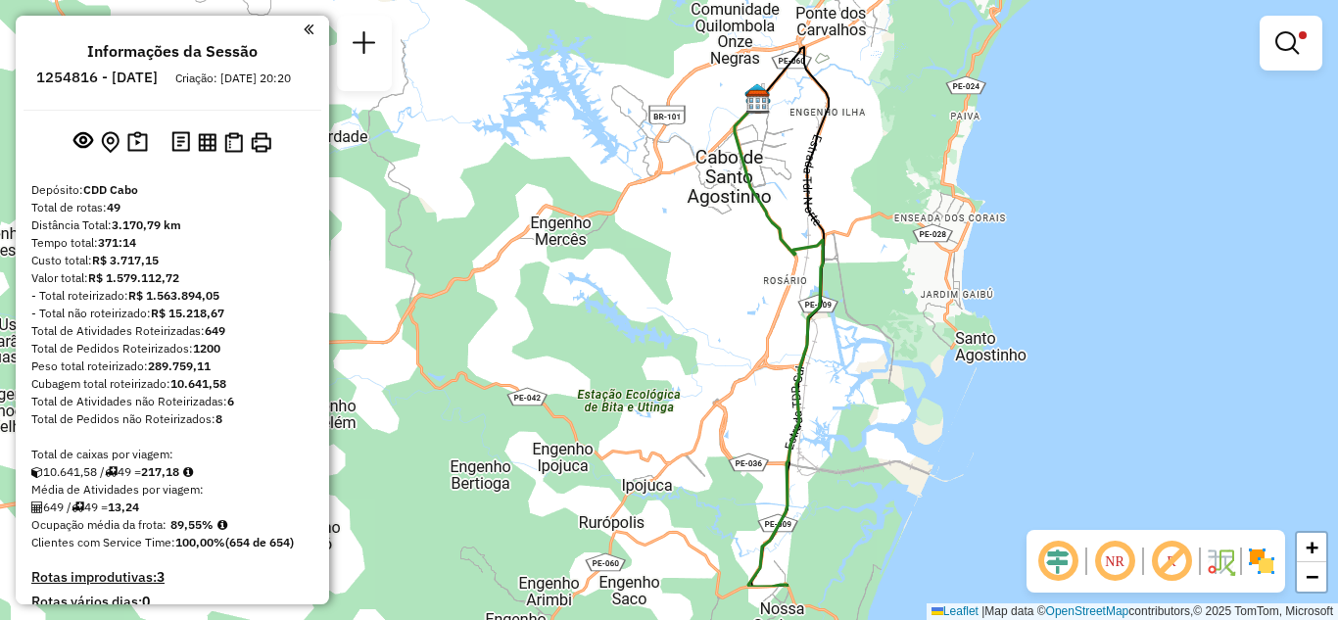
drag, startPoint x: 887, startPoint y: 406, endPoint x: 890, endPoint y: 308, distance: 98.0
click at [890, 308] on div "Limpar filtros Janela de atendimento Grade de atendimento Capacidade Transporta…" at bounding box center [669, 310] width 1338 height 620
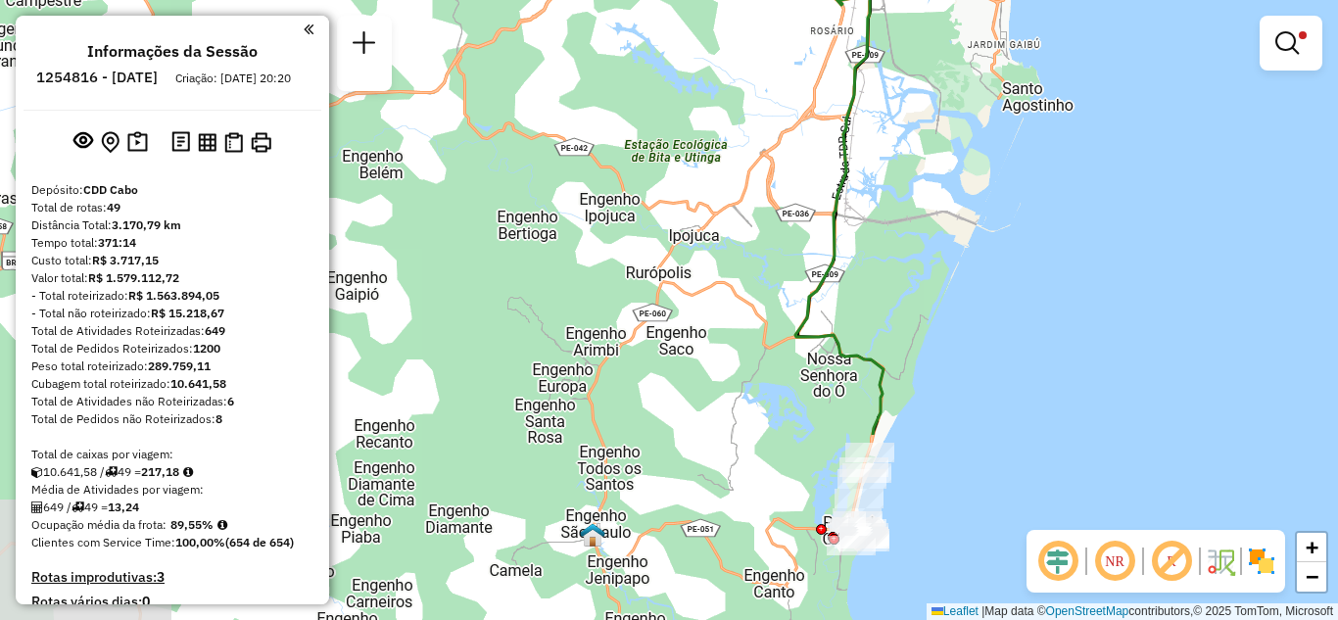
drag, startPoint x: 882, startPoint y: 338, endPoint x: 927, endPoint y: 90, distance: 251.9
click at [927, 90] on div "Limpar filtros Janela de atendimento Grade de atendimento Capacidade Transporta…" at bounding box center [669, 310] width 1338 height 620
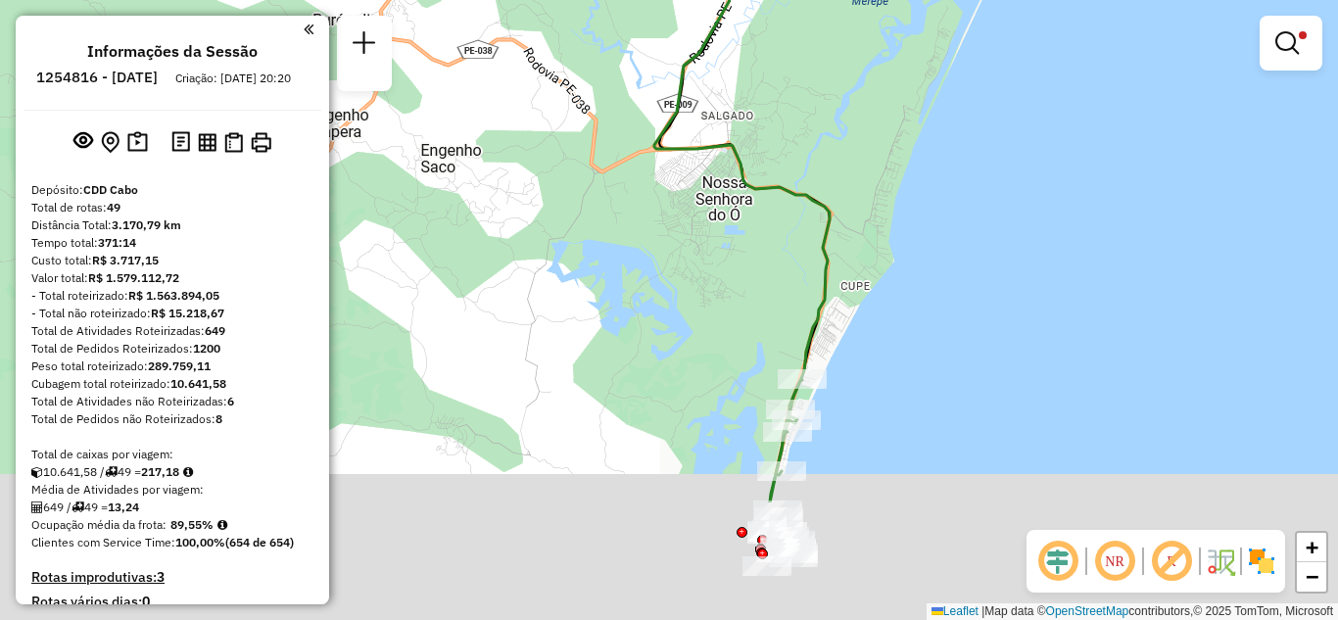
drag, startPoint x: 841, startPoint y: 458, endPoint x: 757, endPoint y: 282, distance: 195.4
click at [757, 282] on div "Limpar filtros Janela de atendimento Grade de atendimento Capacidade Transporta…" at bounding box center [669, 310] width 1338 height 620
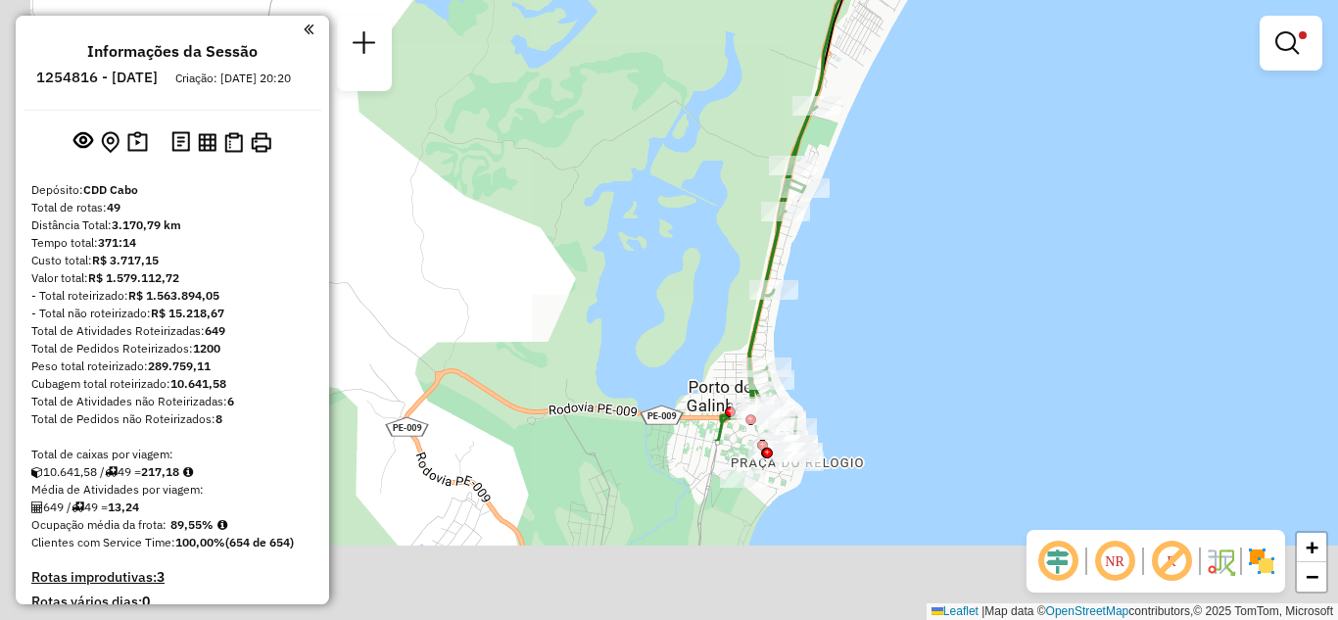
drag, startPoint x: 789, startPoint y: 395, endPoint x: 987, endPoint y: 106, distance: 350.8
click at [987, 106] on div "Limpar filtros Janela de atendimento Grade de atendimento Capacidade Transporta…" at bounding box center [669, 310] width 1338 height 620
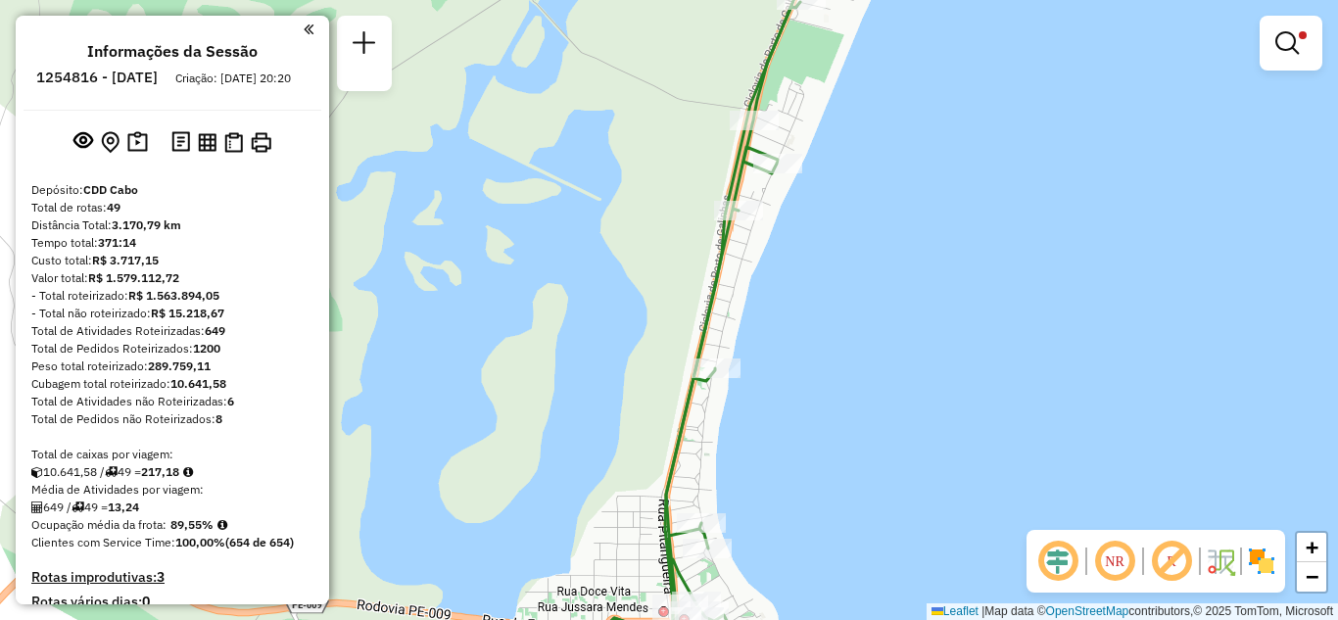
click at [919, 63] on div "Limpar filtros Janela de atendimento Grade de atendimento Capacidade Transporta…" at bounding box center [669, 310] width 1338 height 620
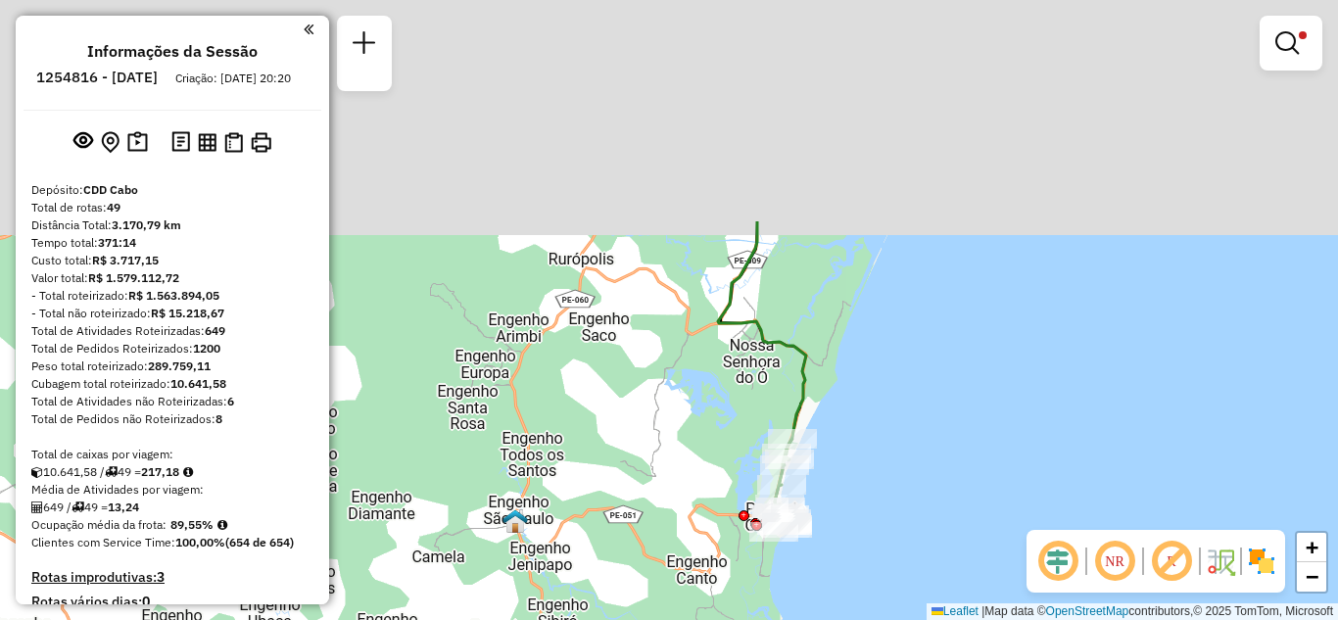
drag, startPoint x: 980, startPoint y: 150, endPoint x: 896, endPoint y: 573, distance: 431.3
click at [896, 573] on div "Limpar filtros Janela de atendimento Grade de atendimento Capacidade Transporta…" at bounding box center [669, 310] width 1338 height 620
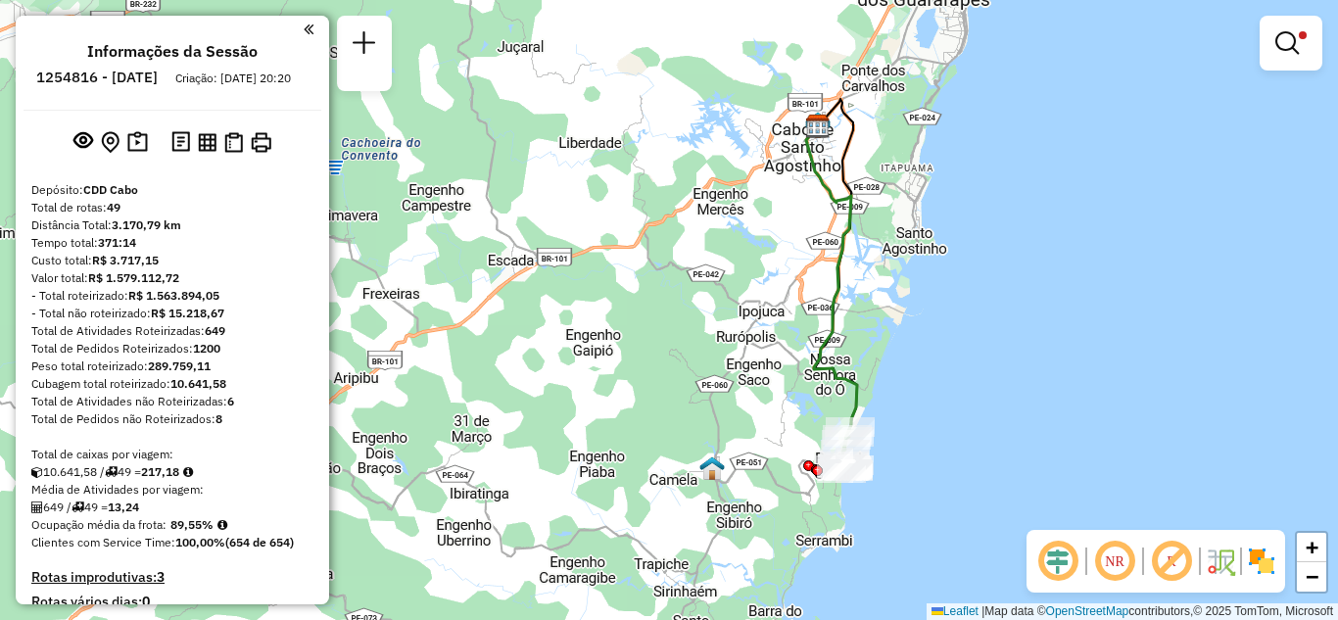
click at [849, 134] on icon at bounding box center [836, 263] width 42 height 328
select select "**********"
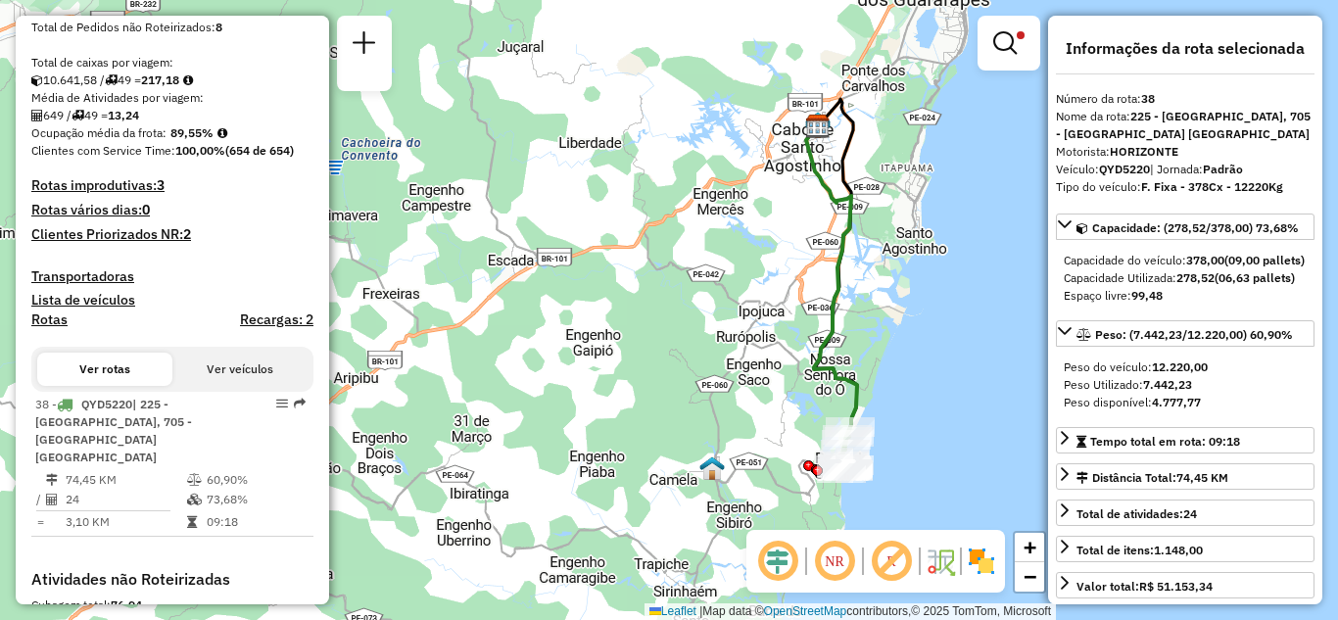
scroll to position [786, 0]
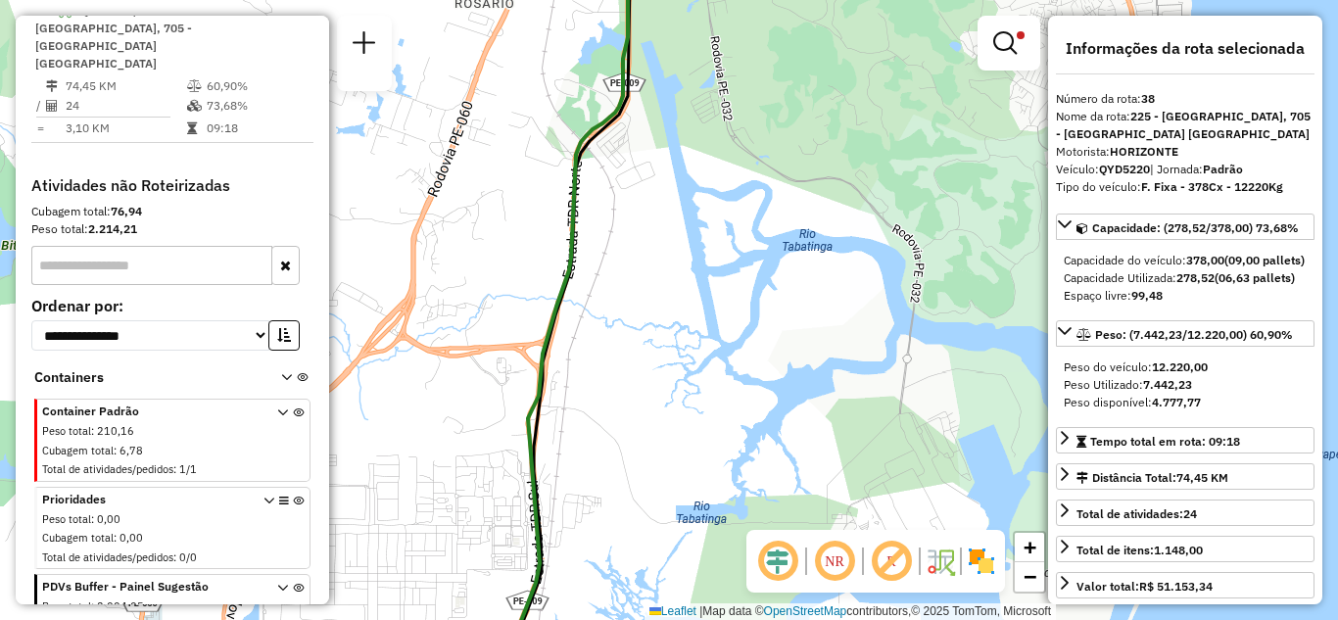
click at [811, 268] on div "Limpar filtros Janela de atendimento Grade de atendimento Capacidade Transporta…" at bounding box center [669, 310] width 1338 height 620
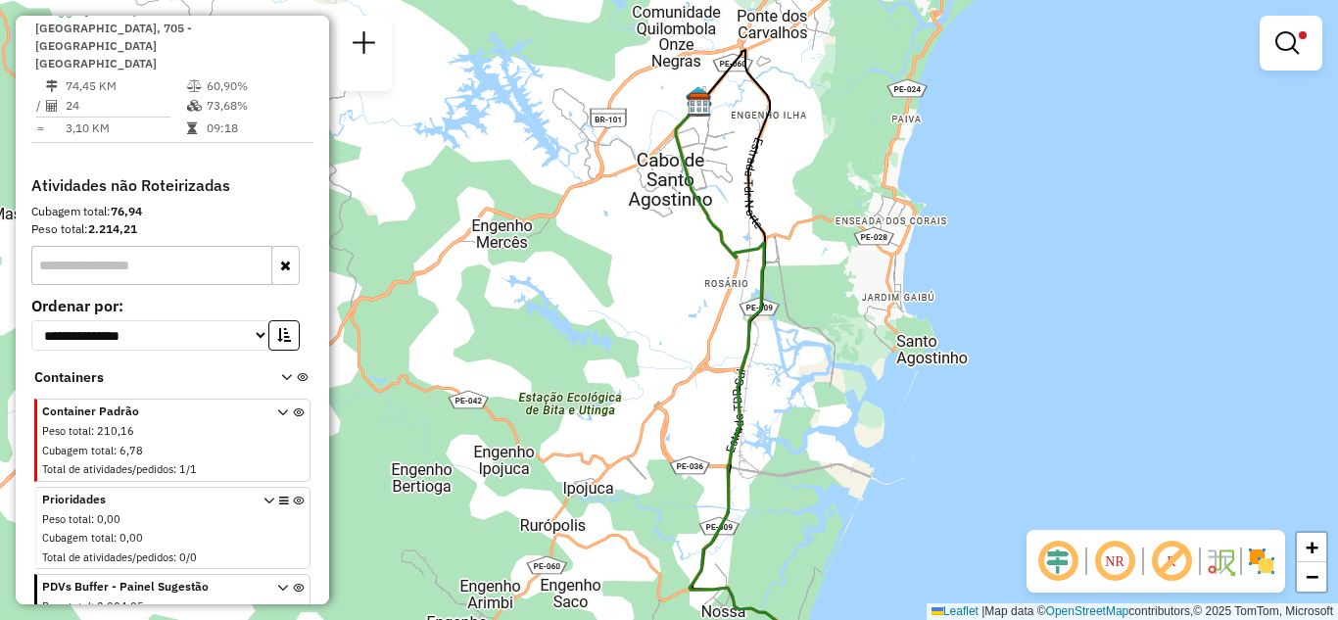
drag, startPoint x: 814, startPoint y: 169, endPoint x: 811, endPoint y: 252, distance: 82.3
click at [811, 252] on div "Limpar filtros Janela de atendimento Grade de atendimento Capacidade Transporta…" at bounding box center [669, 310] width 1338 height 620
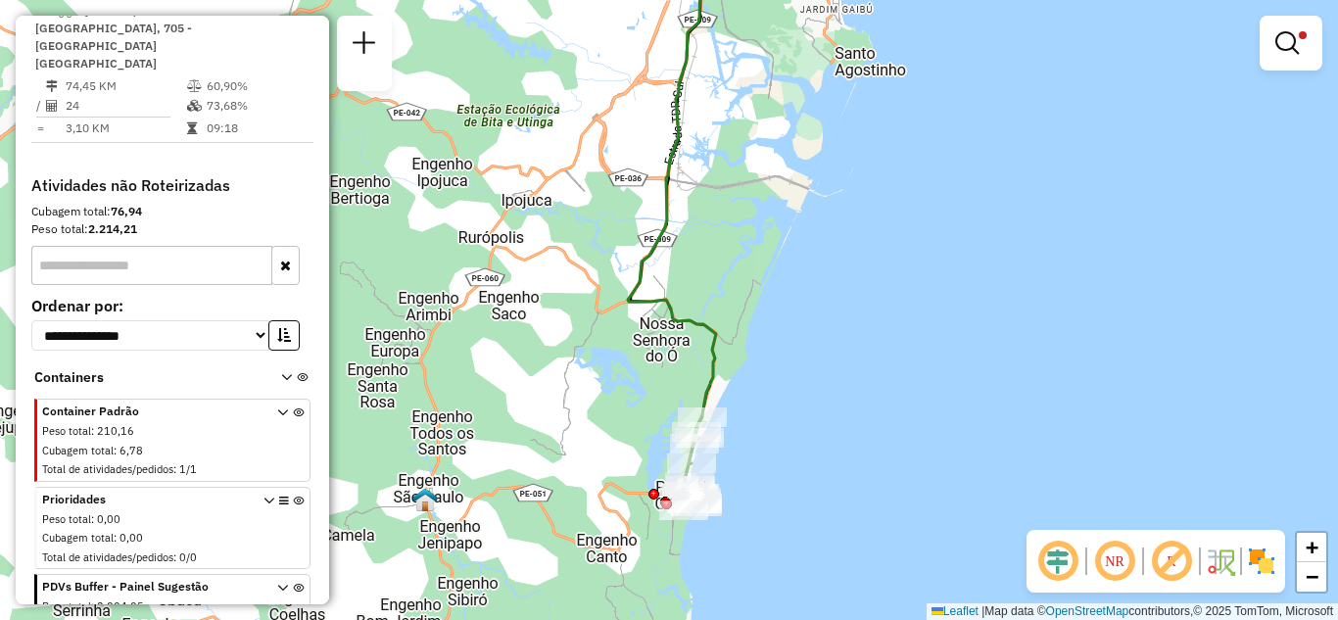
drag, startPoint x: 849, startPoint y: 456, endPoint x: 871, endPoint y: 239, distance: 218.5
click at [871, 240] on div "Limpar filtros Janela de atendimento Grade de atendimento Capacidade Transporta…" at bounding box center [669, 310] width 1338 height 620
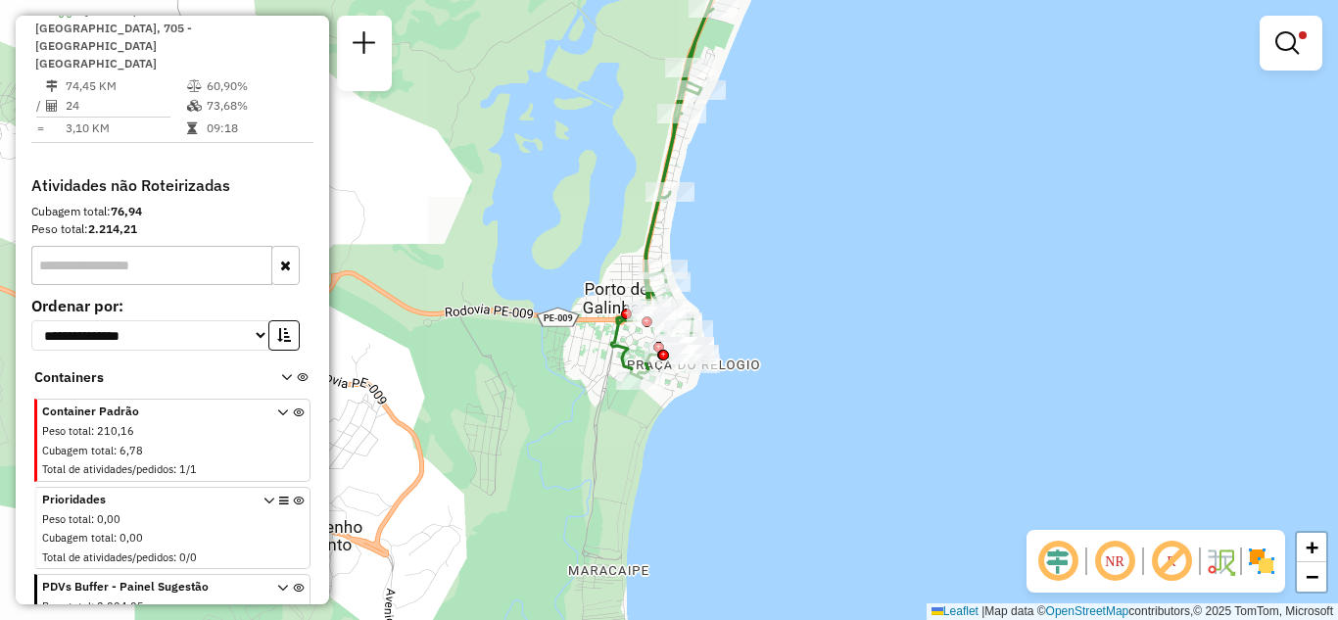
drag, startPoint x: 705, startPoint y: 353, endPoint x: 887, endPoint y: 332, distance: 183.4
click at [887, 332] on div "Limpar filtros Janela de atendimento Grade de atendimento Capacidade Transporta…" at bounding box center [669, 310] width 1338 height 620
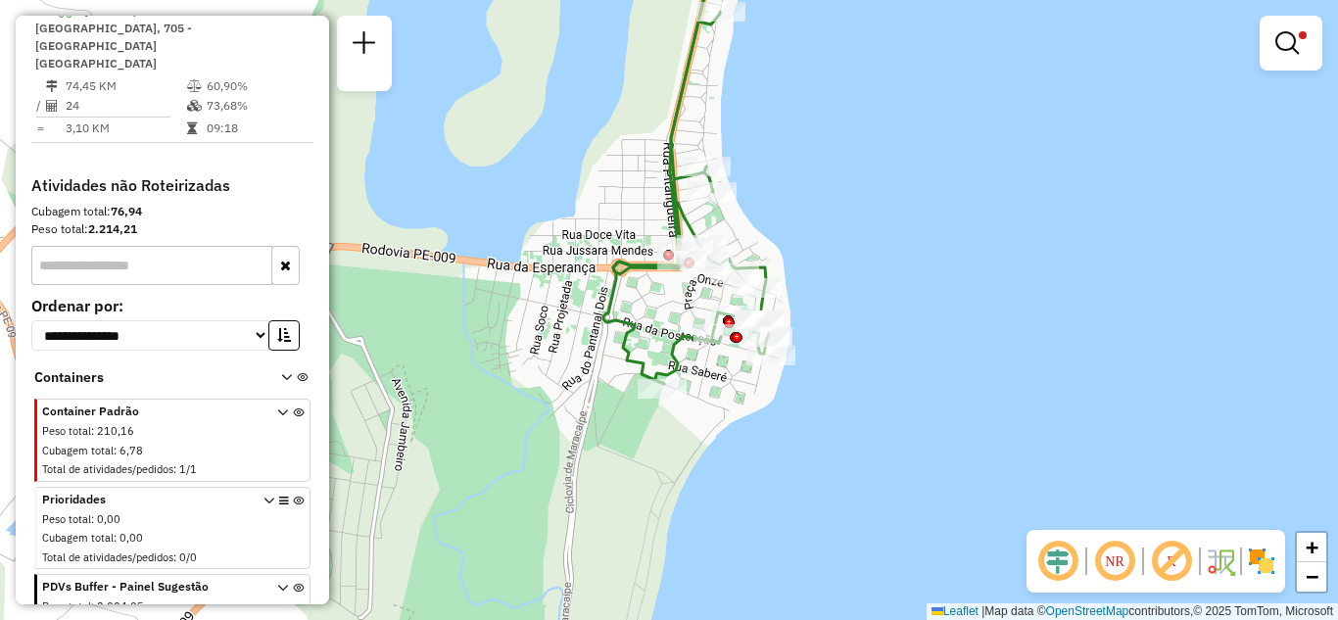
click at [777, 396] on div "Limpar filtros Janela de atendimento Grade de atendimento Capacidade Transporta…" at bounding box center [669, 310] width 1338 height 620
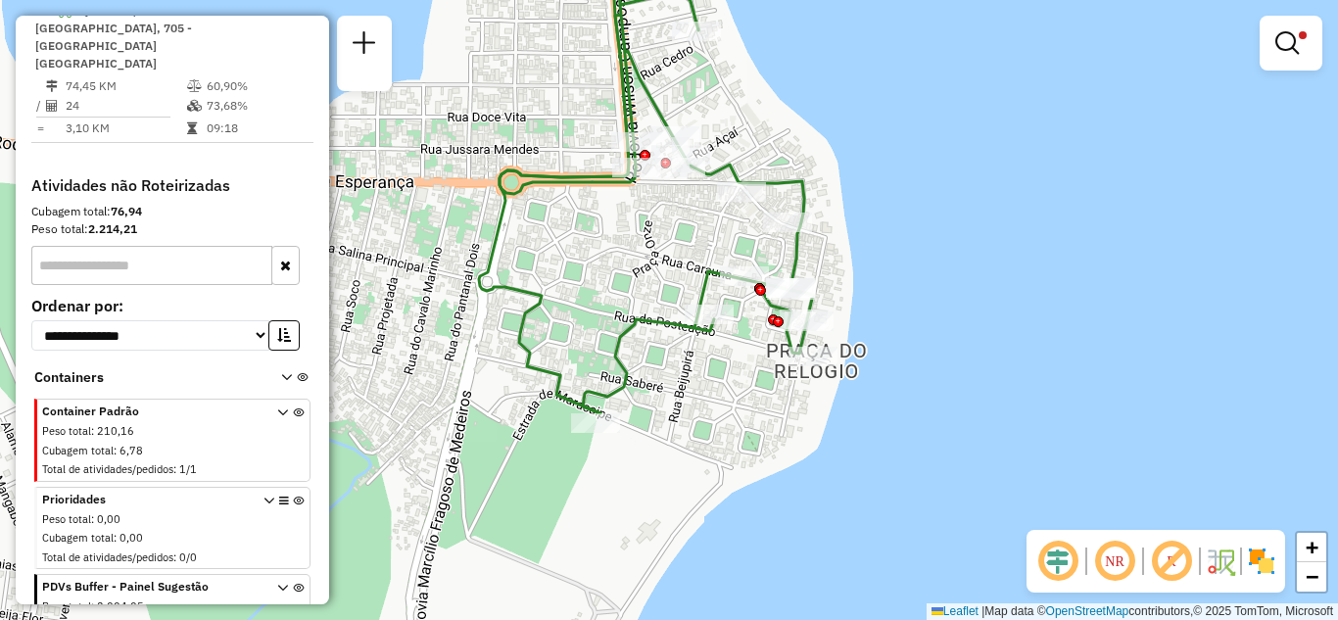
drag, startPoint x: 678, startPoint y: 368, endPoint x: 705, endPoint y: 392, distance: 36.1
click at [705, 392] on div "Limpar filtros Janela de atendimento Grade de atendimento Capacidade Transporta…" at bounding box center [669, 310] width 1338 height 620
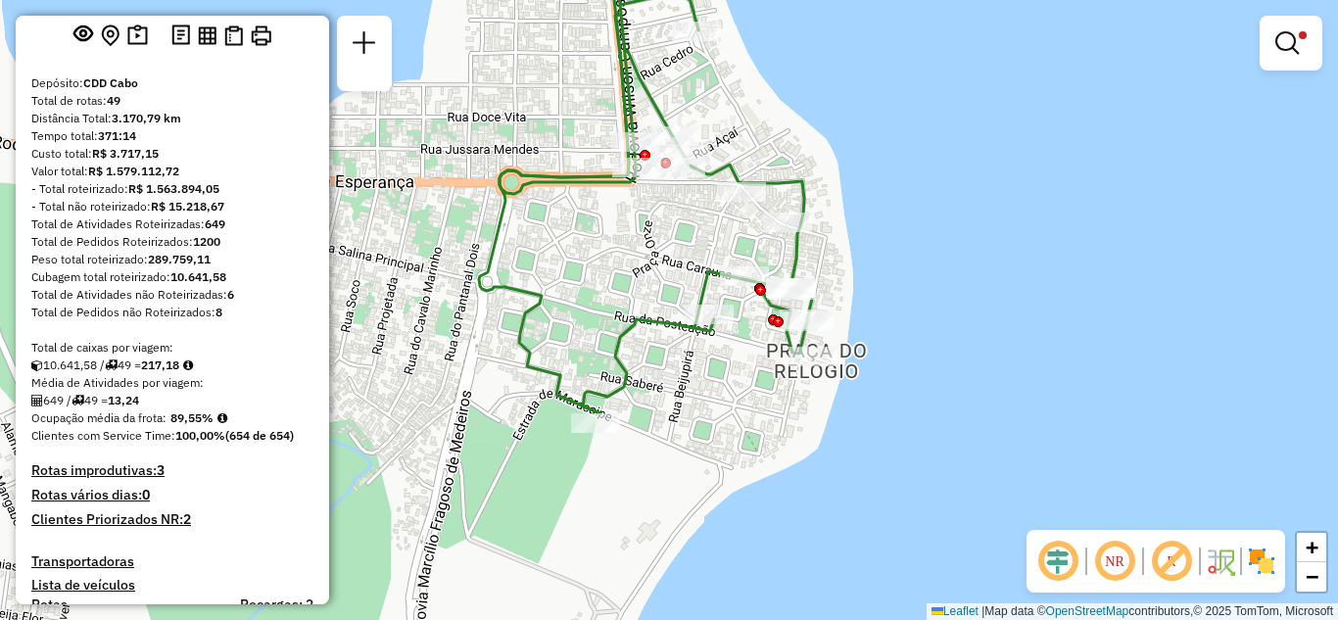
scroll to position [0, 0]
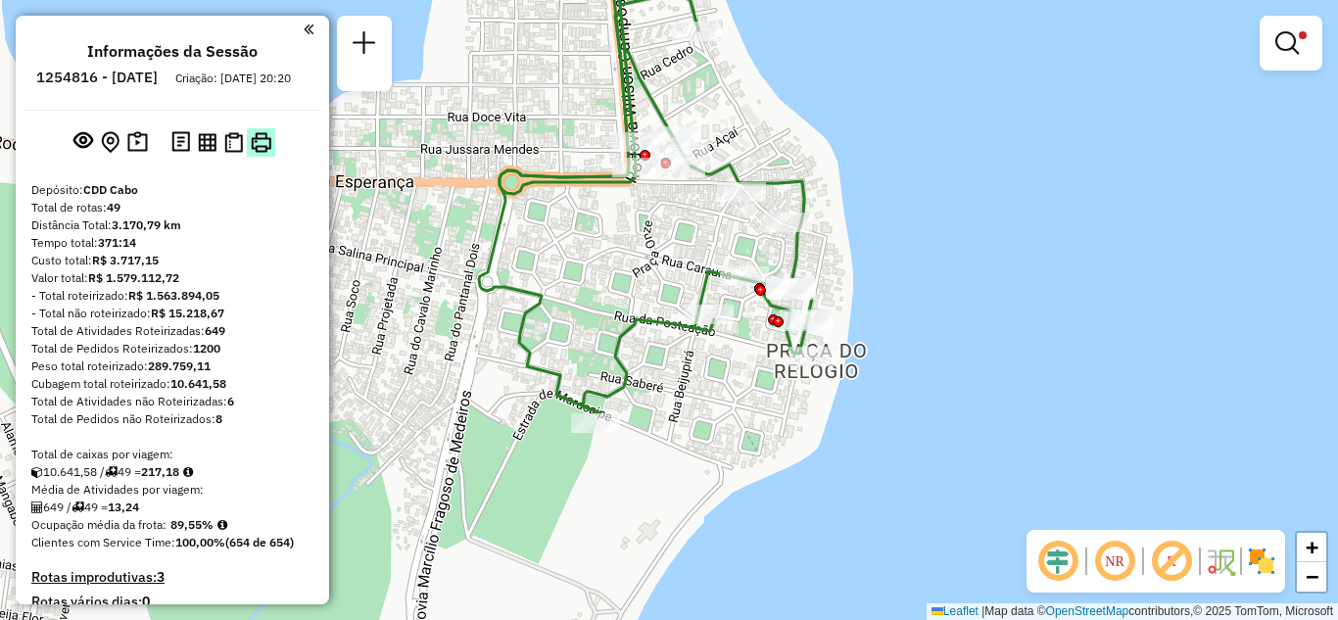
click at [260, 153] on img at bounding box center [261, 142] width 21 height 21
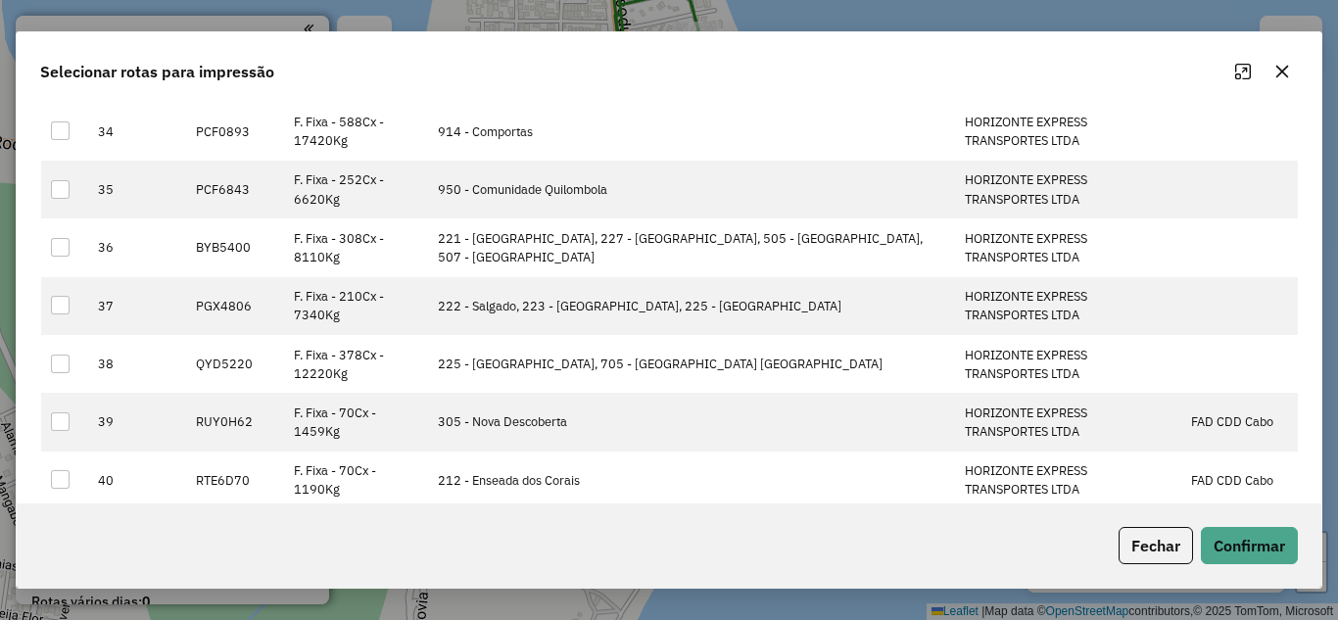
scroll to position [2057, 0]
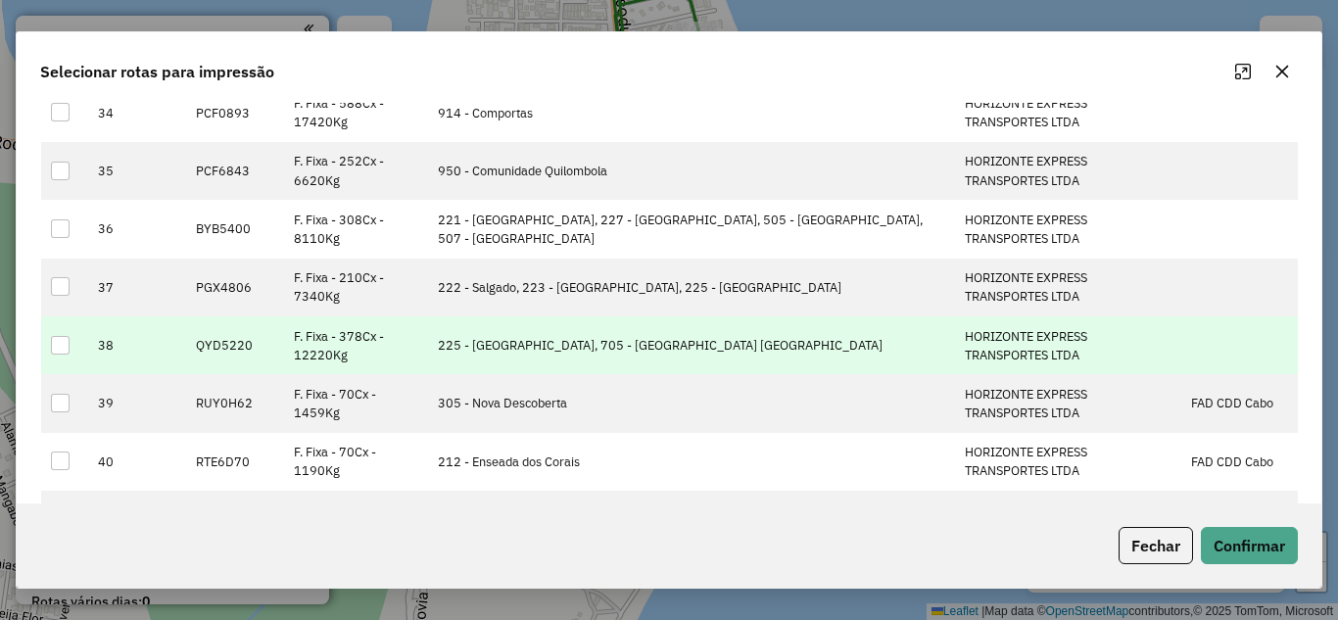
click at [67, 348] on div at bounding box center [60, 345] width 19 height 19
click at [1234, 546] on button "Confirmar" at bounding box center [1249, 545] width 97 height 37
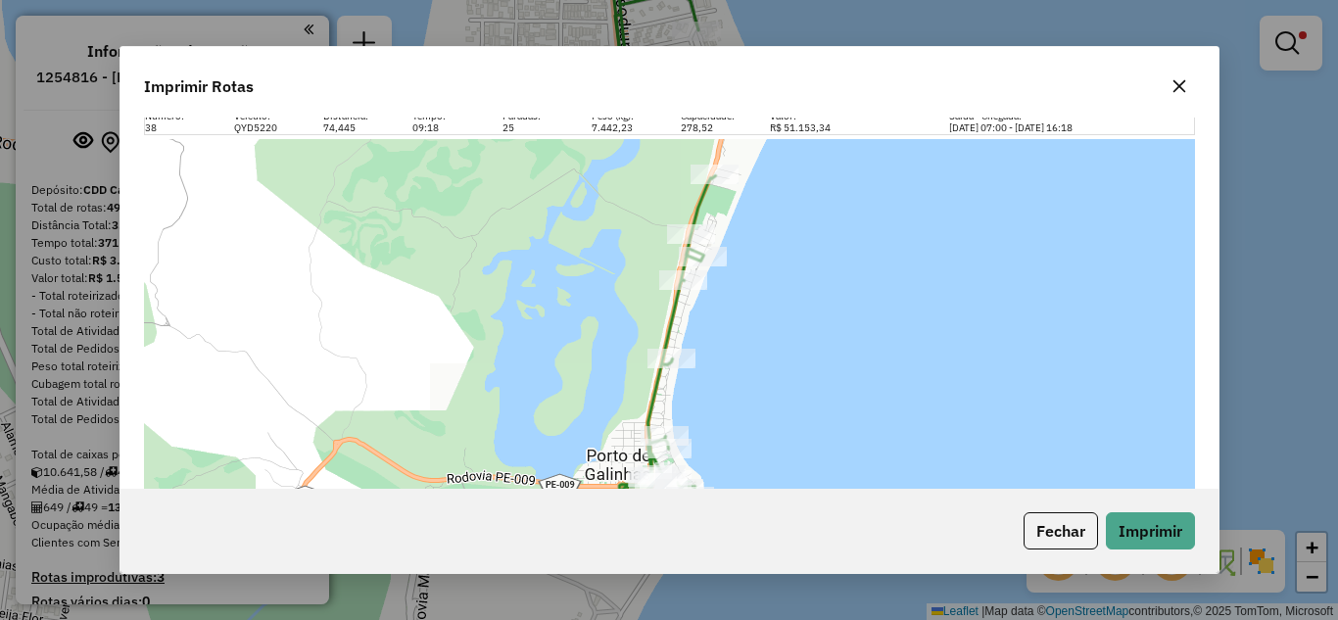
scroll to position [0, 0]
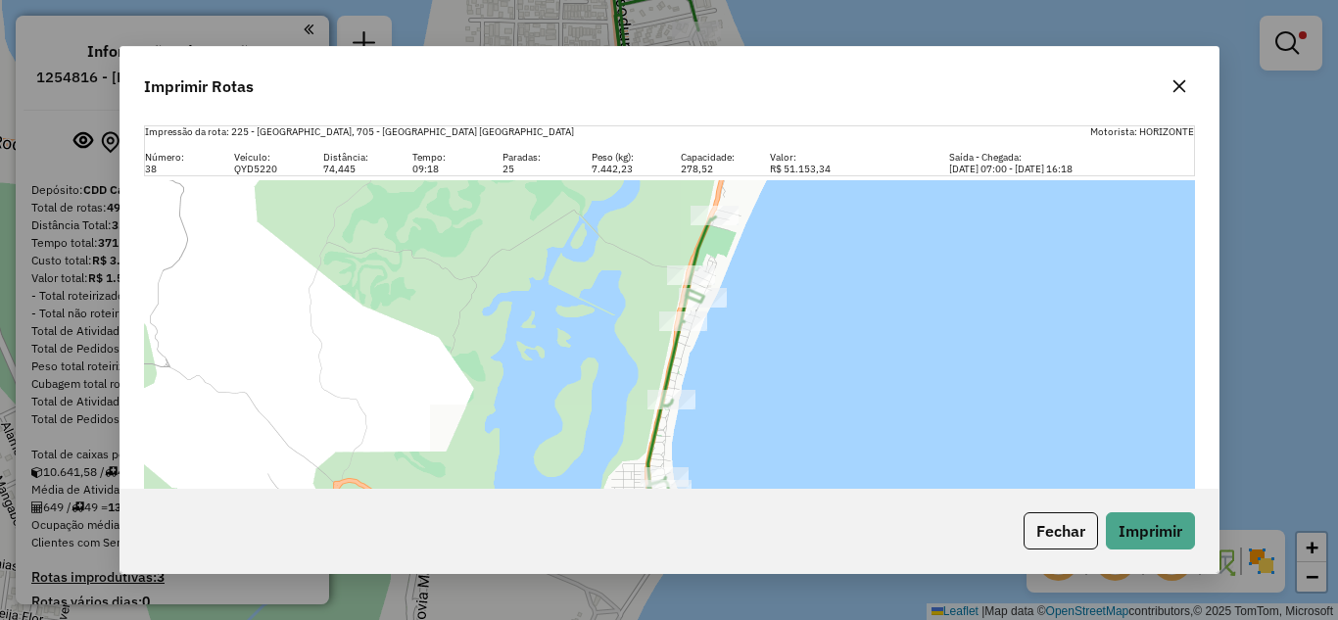
click at [1177, 89] on icon "button" at bounding box center [1179, 86] width 13 height 13
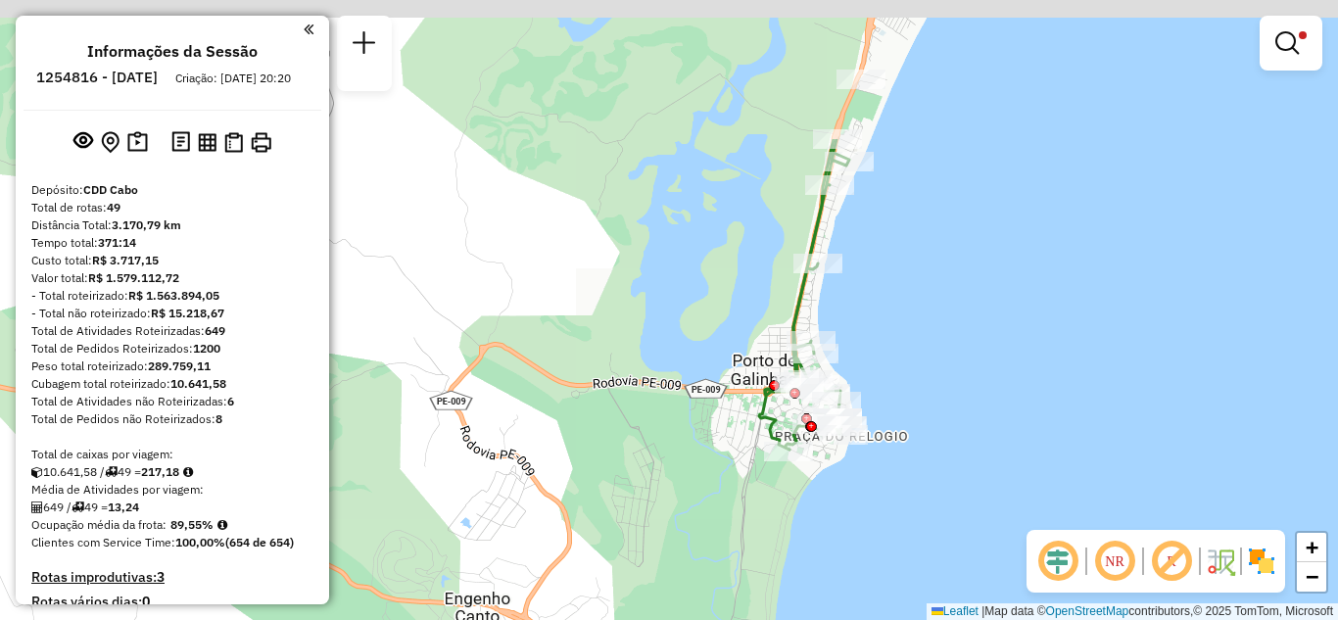
drag, startPoint x: 838, startPoint y: 138, endPoint x: 840, endPoint y: 339, distance: 200.8
click at [840, 339] on div "Limpar filtros Janela de atendimento Grade de atendimento Capacidade Transporta…" at bounding box center [669, 310] width 1338 height 620
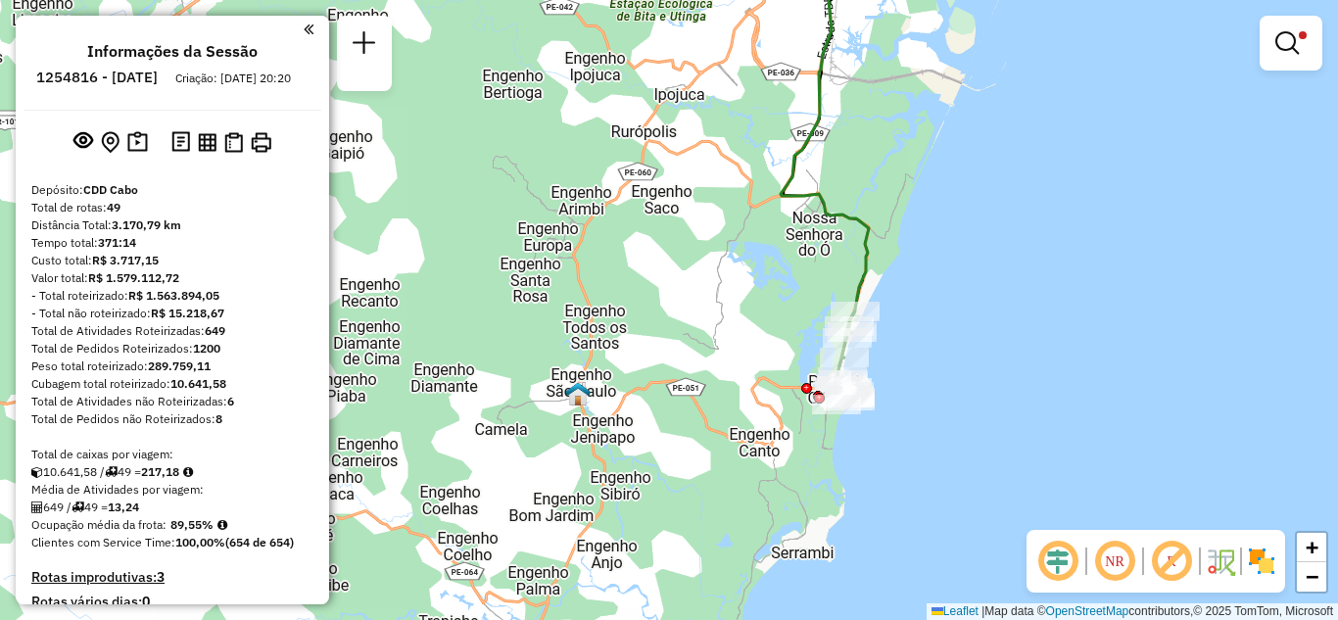
drag, startPoint x: 867, startPoint y: 188, endPoint x: 817, endPoint y: 347, distance: 166.4
click at [817, 347] on div "Limpar filtros Janela de atendimento Grade de atendimento Capacidade Transporta…" at bounding box center [669, 310] width 1338 height 620
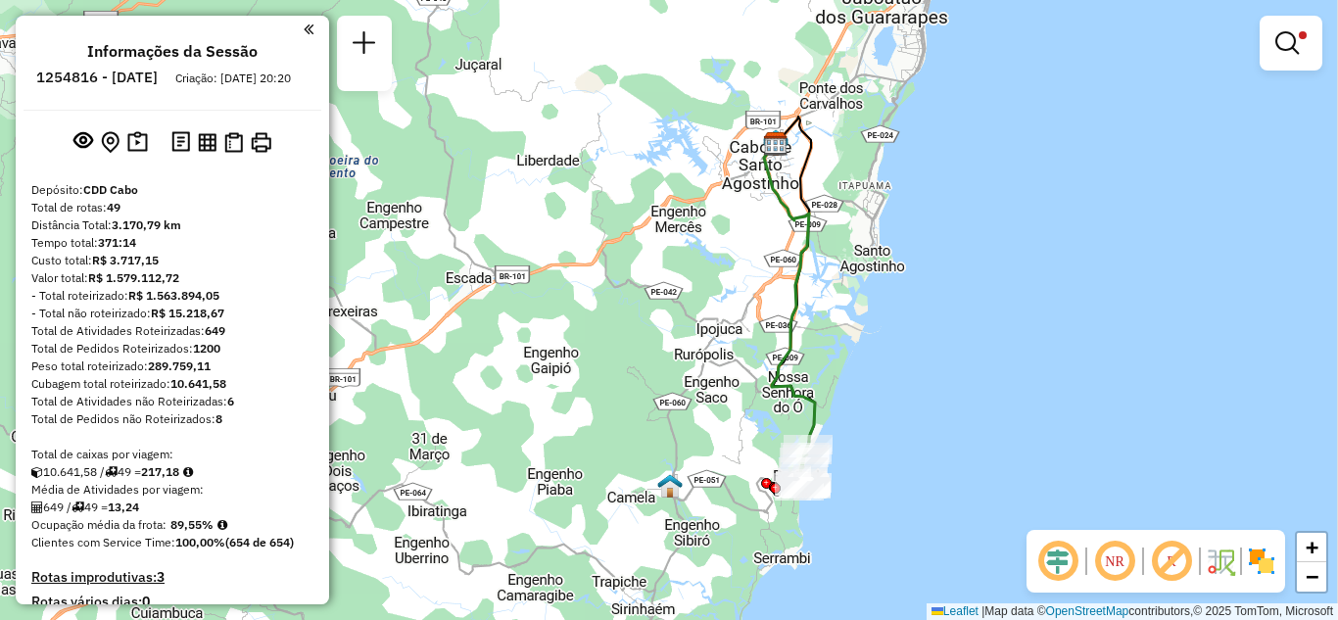
drag, startPoint x: 832, startPoint y: 220, endPoint x: 809, endPoint y: 310, distance: 91.9
click at [812, 310] on div "Limpar filtros Janela de atendimento Grade de atendimento Capacidade Transporta…" at bounding box center [669, 310] width 1338 height 620
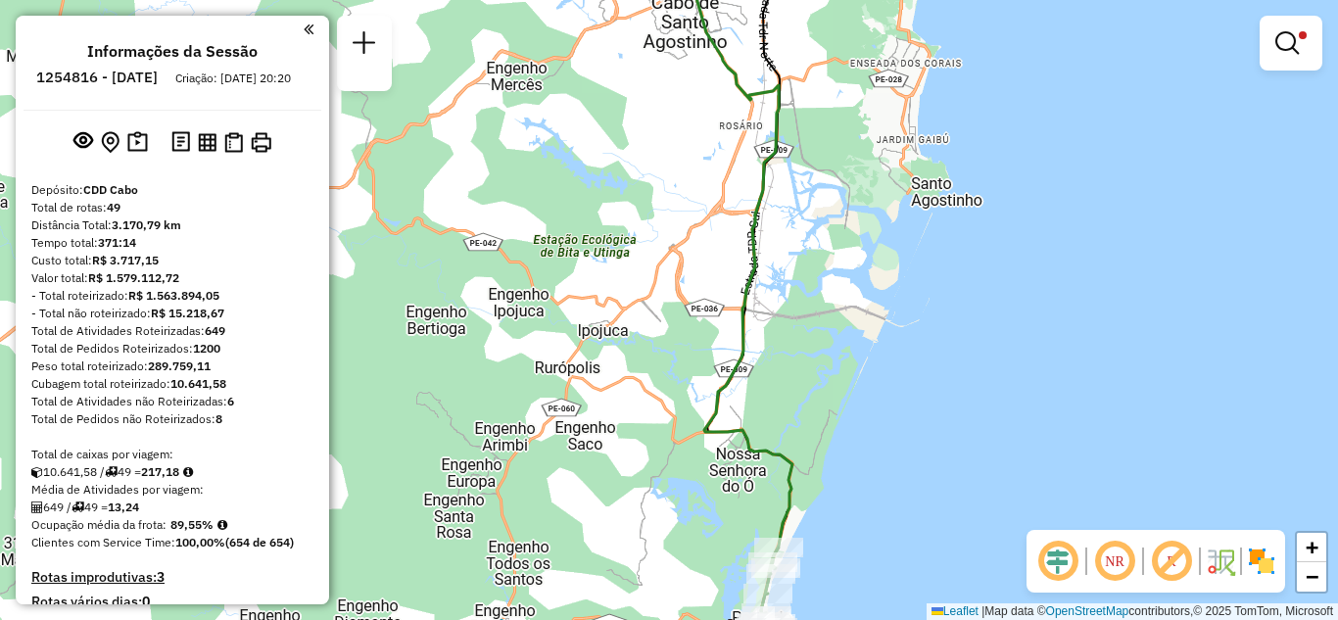
drag, startPoint x: 826, startPoint y: 199, endPoint x: 751, endPoint y: 382, distance: 197.7
click at [751, 382] on div "Limpar filtros Janela de atendimento Grade de atendimento Capacidade Transporta…" at bounding box center [669, 310] width 1338 height 620
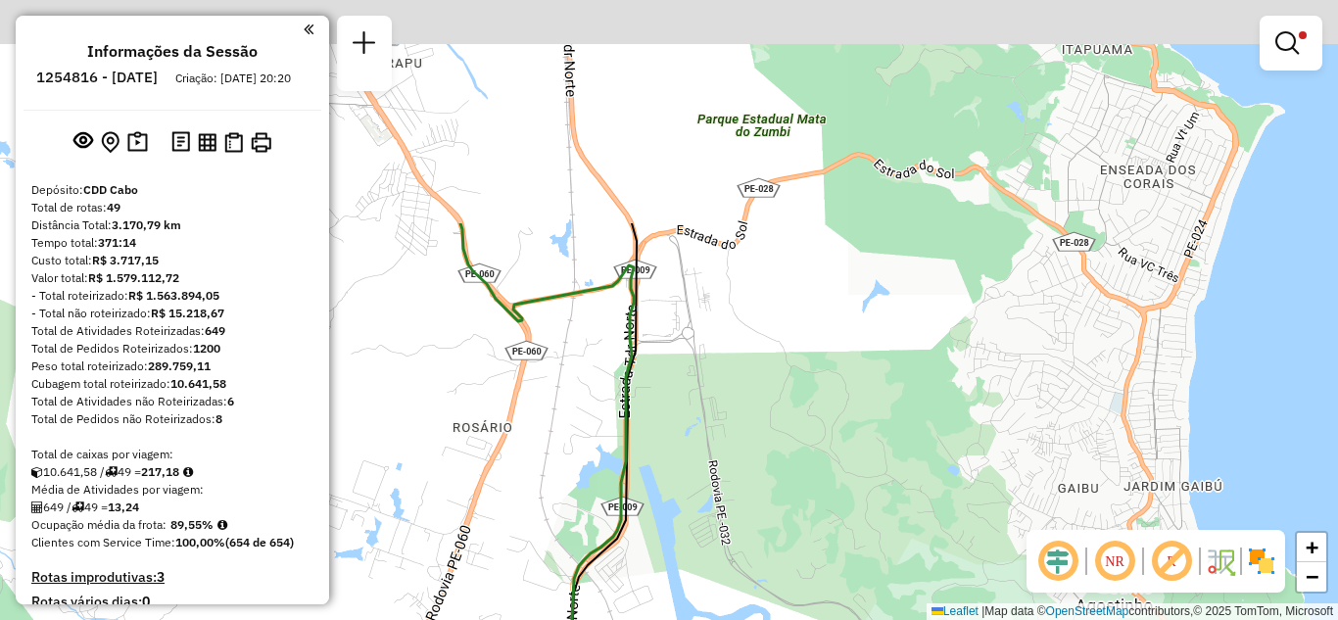
drag, startPoint x: 672, startPoint y: 185, endPoint x: 750, endPoint y: 549, distance: 371.8
click at [750, 549] on div "Limpar filtros Janela de atendimento Grade de atendimento Capacidade Transporta…" at bounding box center [669, 310] width 1338 height 620
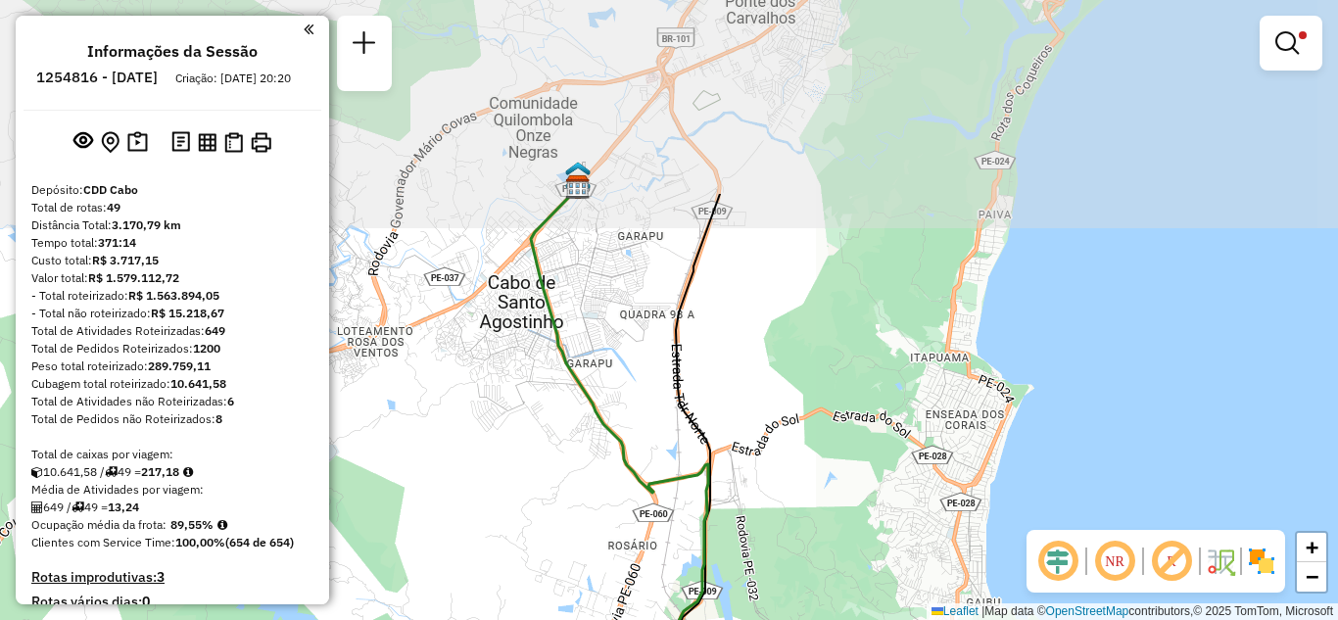
drag, startPoint x: 797, startPoint y: 153, endPoint x: 822, endPoint y: 403, distance: 251.0
click at [822, 403] on div "Limpar filtros Janela de atendimento Grade de atendimento Capacidade Transporta…" at bounding box center [669, 310] width 1338 height 620
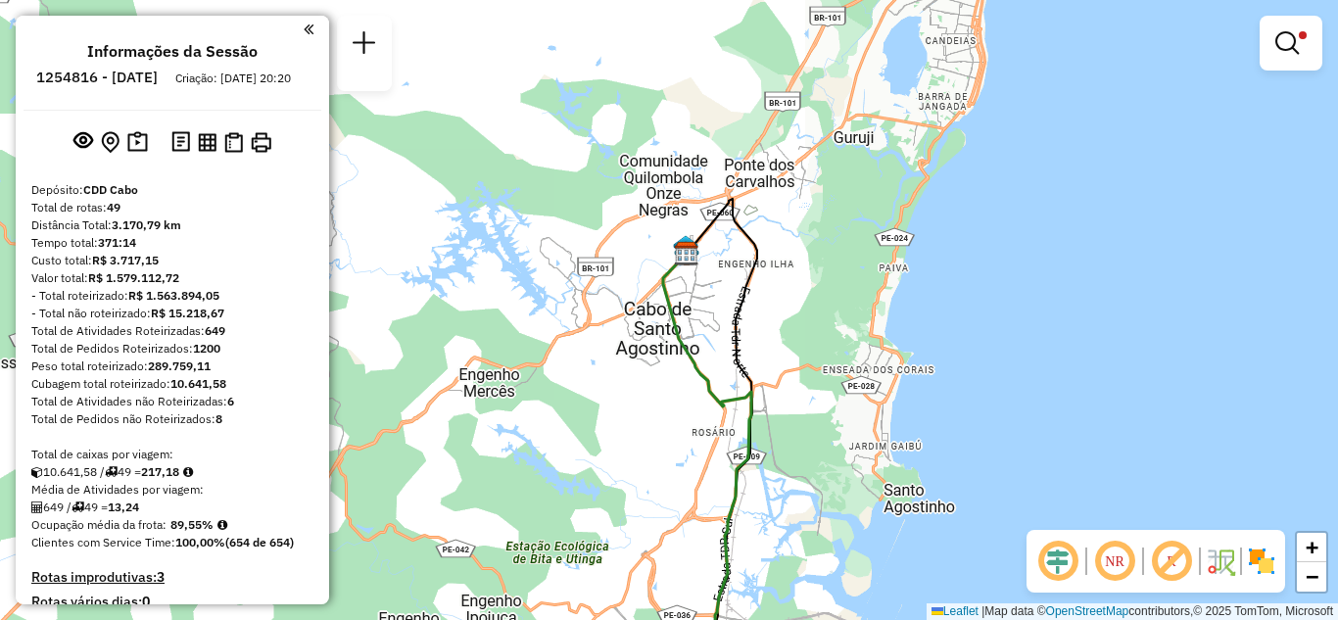
drag, startPoint x: 833, startPoint y: 408, endPoint x: 798, endPoint y: 241, distance: 171.0
click at [798, 241] on div "Limpar filtros Janela de atendimento Grade de atendimento Capacidade Transporta…" at bounding box center [669, 310] width 1338 height 620
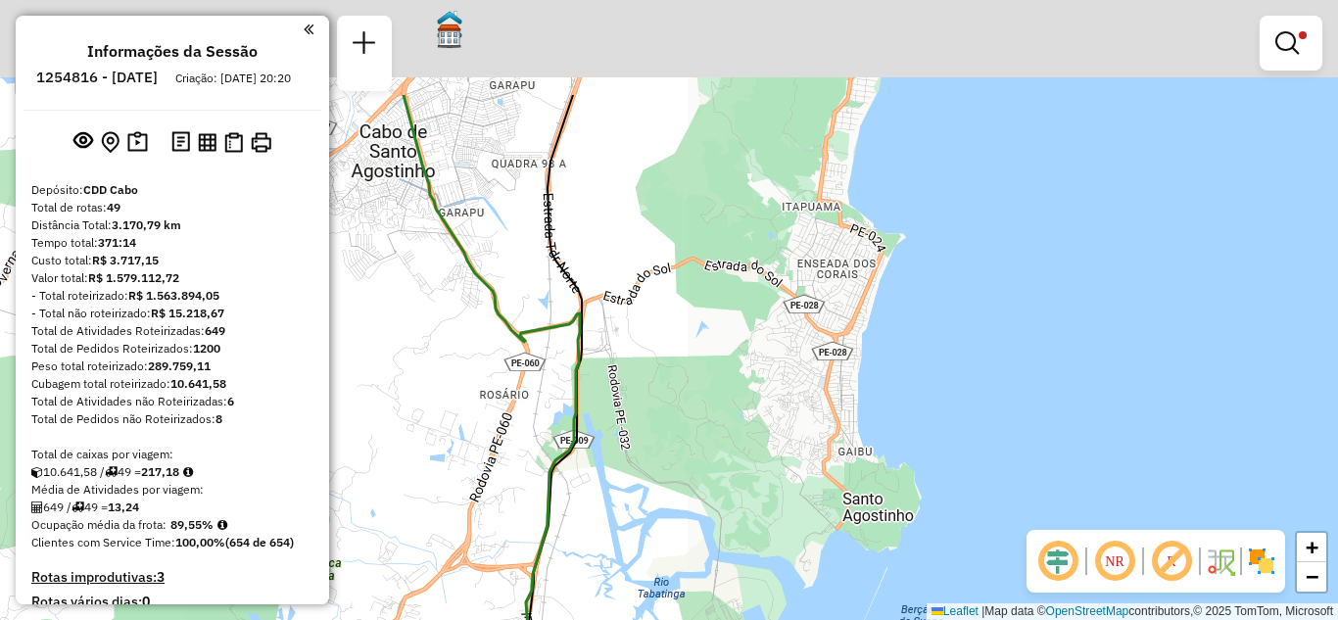
drag, startPoint x: 566, startPoint y: 160, endPoint x: 782, endPoint y: 368, distance: 300.0
click at [782, 368] on div "Limpar filtros Janela de atendimento Grade de atendimento Capacidade Transporta…" at bounding box center [669, 310] width 1338 height 620
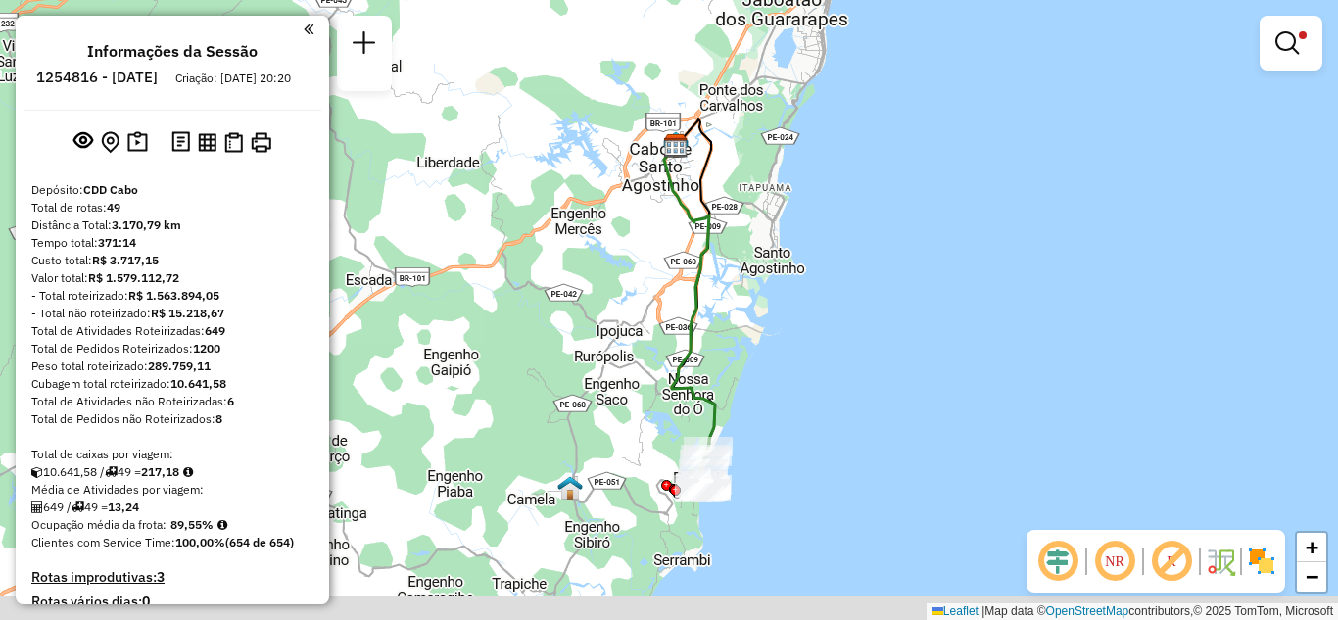
drag, startPoint x: 765, startPoint y: 458, endPoint x: 762, endPoint y: 253, distance: 205.7
click at [762, 253] on div "Limpar filtros Janela de atendimento Grade de atendimento Capacidade Transporta…" at bounding box center [669, 310] width 1338 height 620
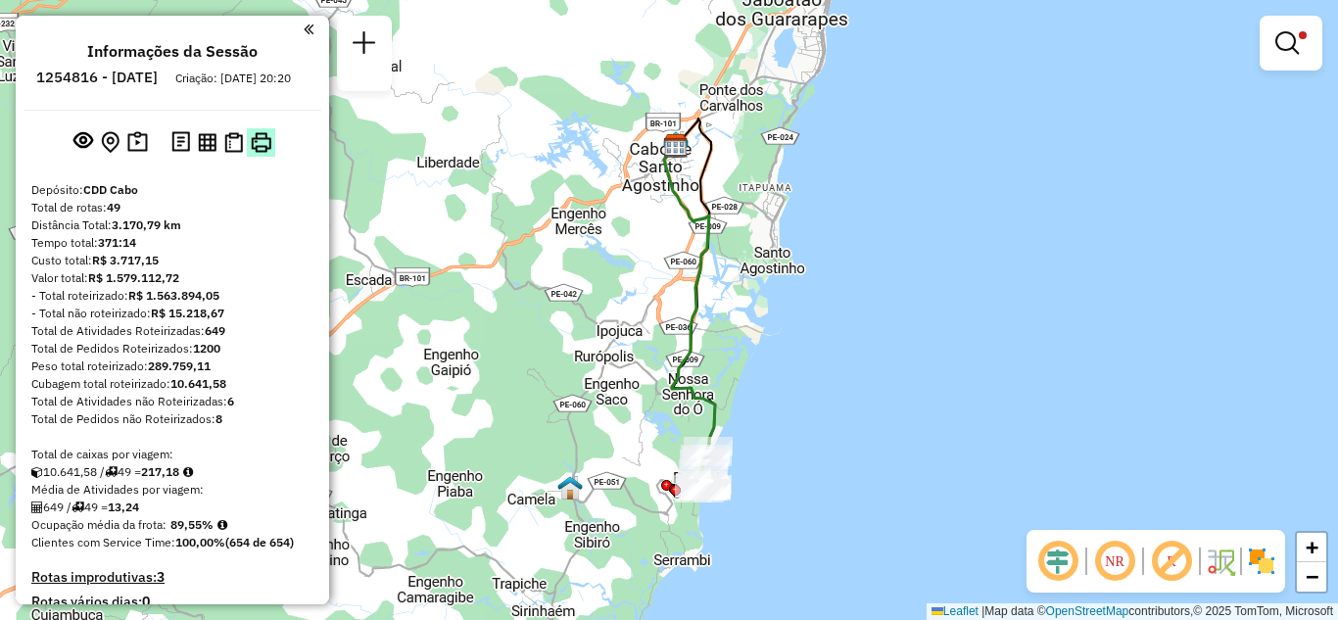
click at [260, 153] on img at bounding box center [261, 142] width 21 height 21
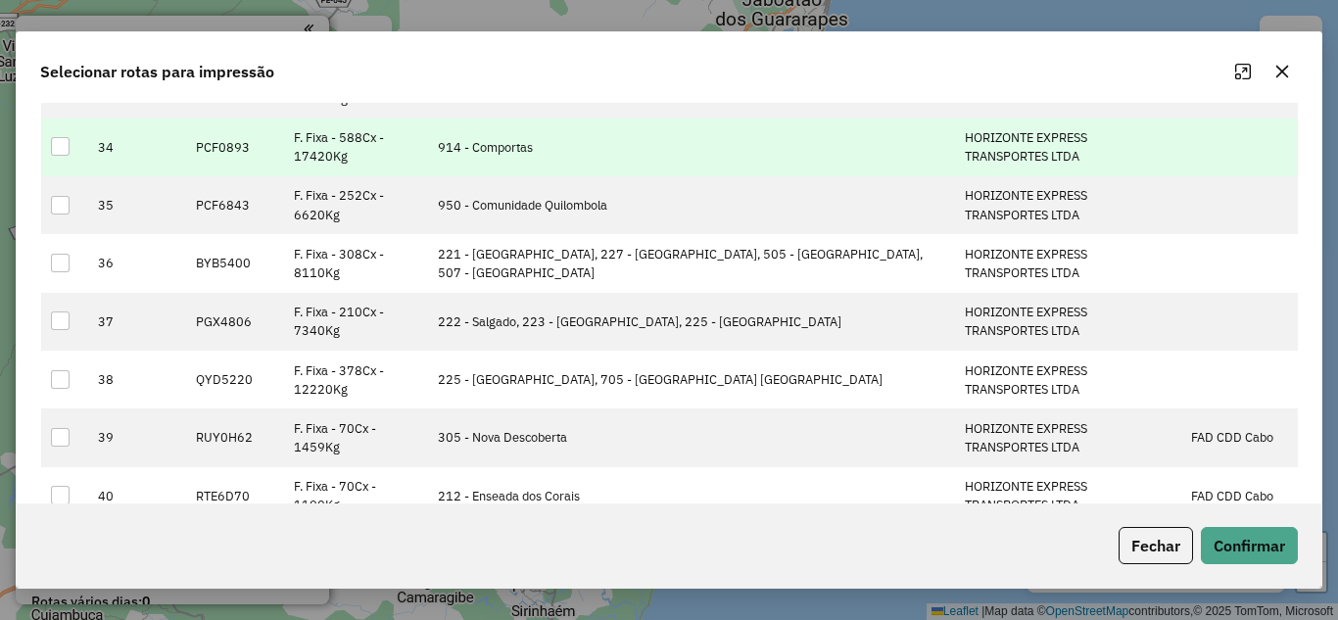
scroll to position [2057, 0]
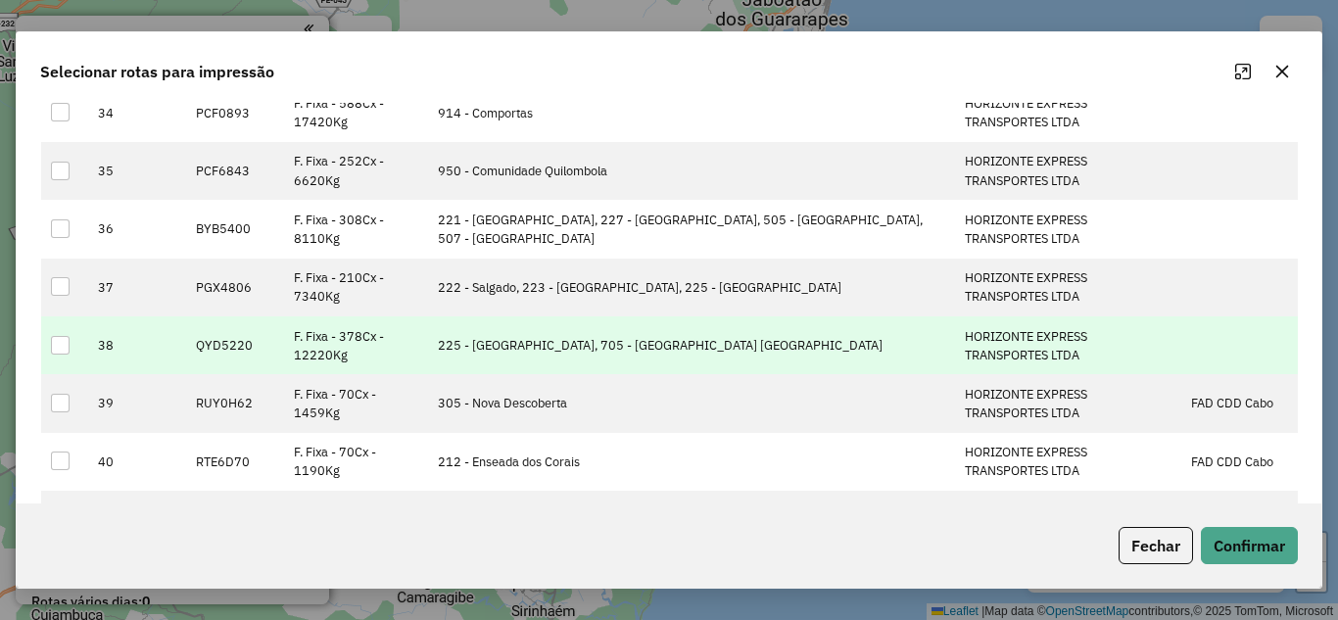
click at [63, 344] on div at bounding box center [60, 345] width 19 height 19
click at [1234, 547] on button "Confirmar" at bounding box center [1249, 545] width 97 height 37
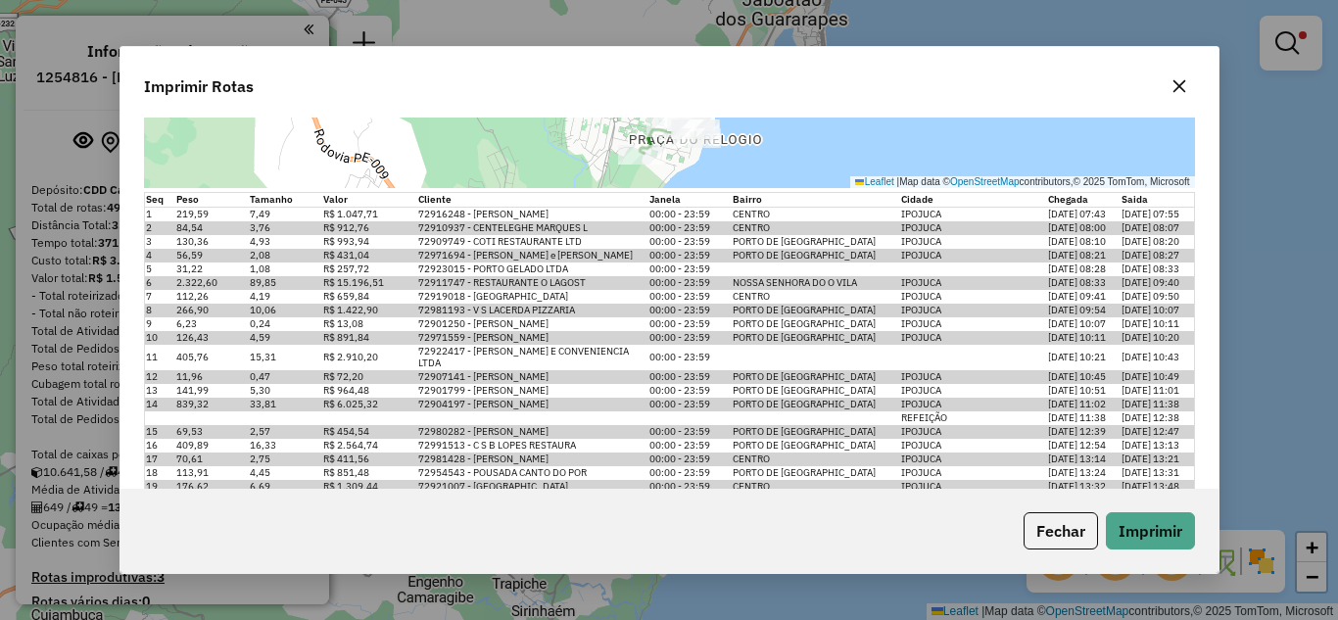
scroll to position [531, 0]
